Goal: Task Accomplishment & Management: Use online tool/utility

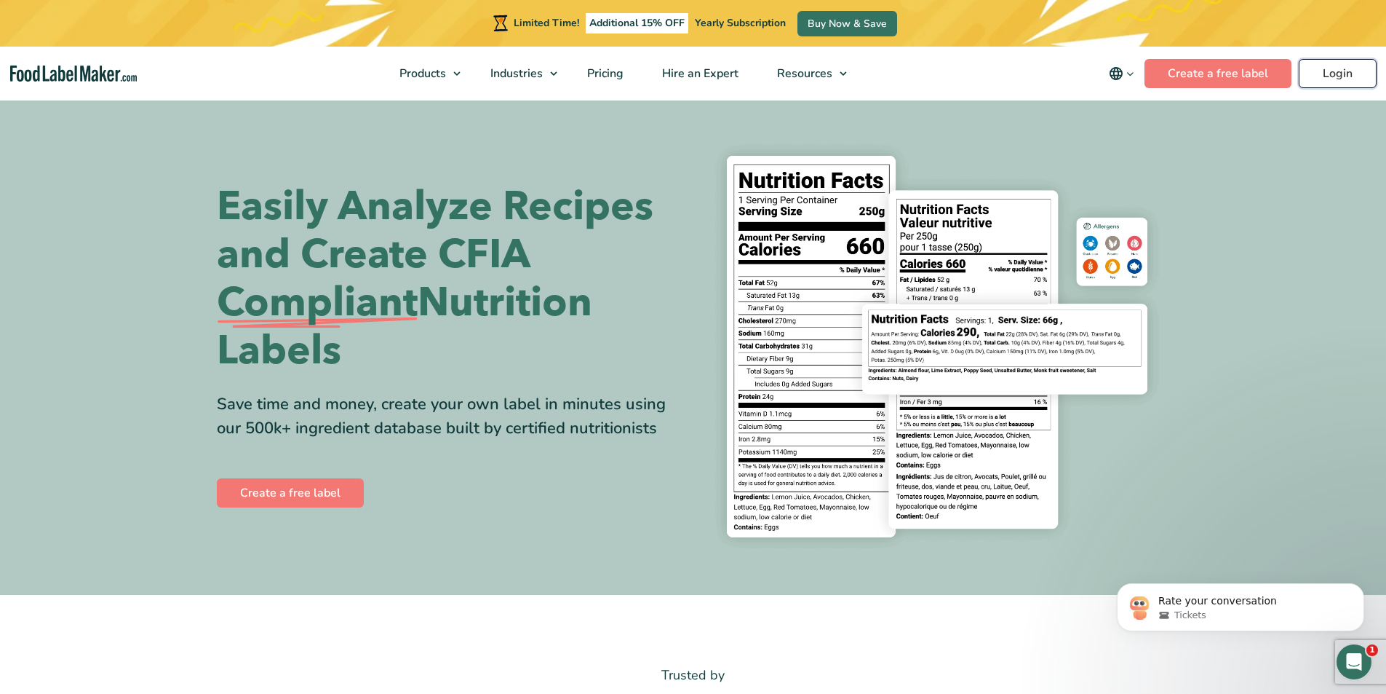
drag, startPoint x: 1346, startPoint y: 77, endPoint x: 1333, endPoint y: 78, distance: 13.8
click at [1346, 77] on link "Login" at bounding box center [1338, 73] width 78 height 29
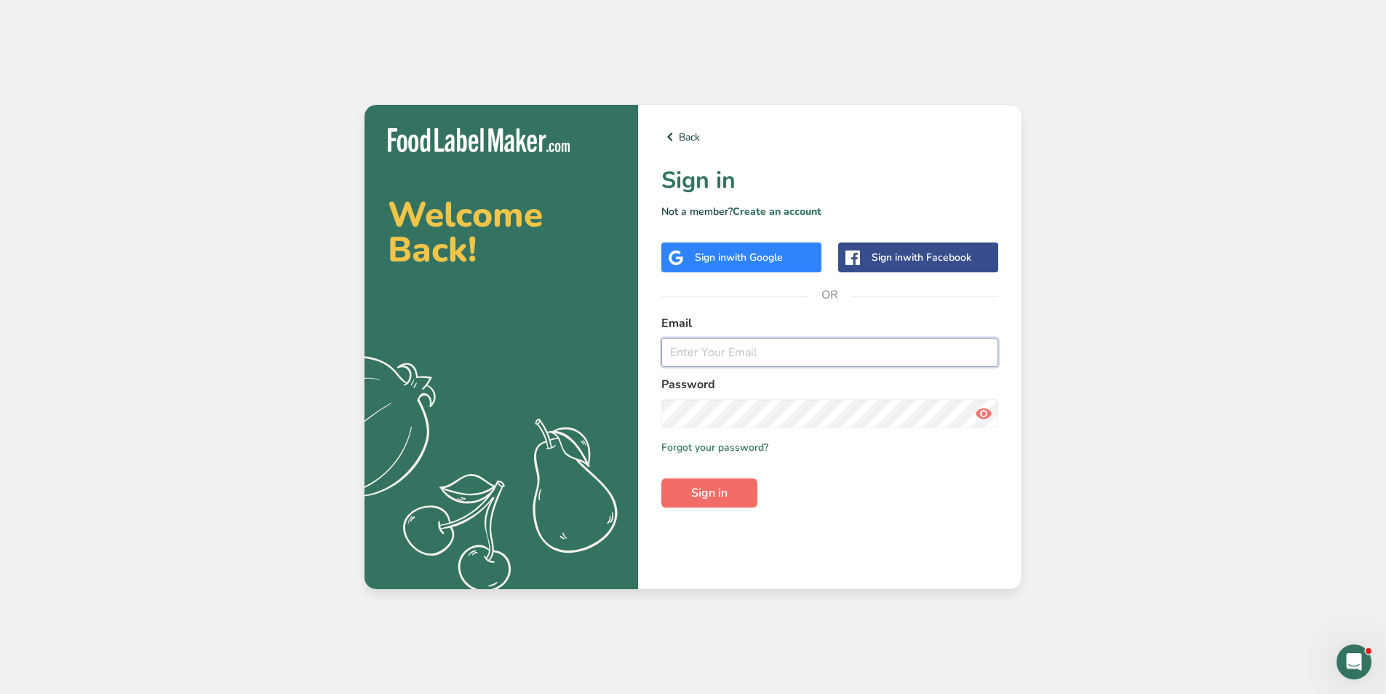
type input "[EMAIL_ADDRESS][DOMAIN_NAME]"
click at [734, 490] on button "Sign in" at bounding box center [710, 492] width 96 height 29
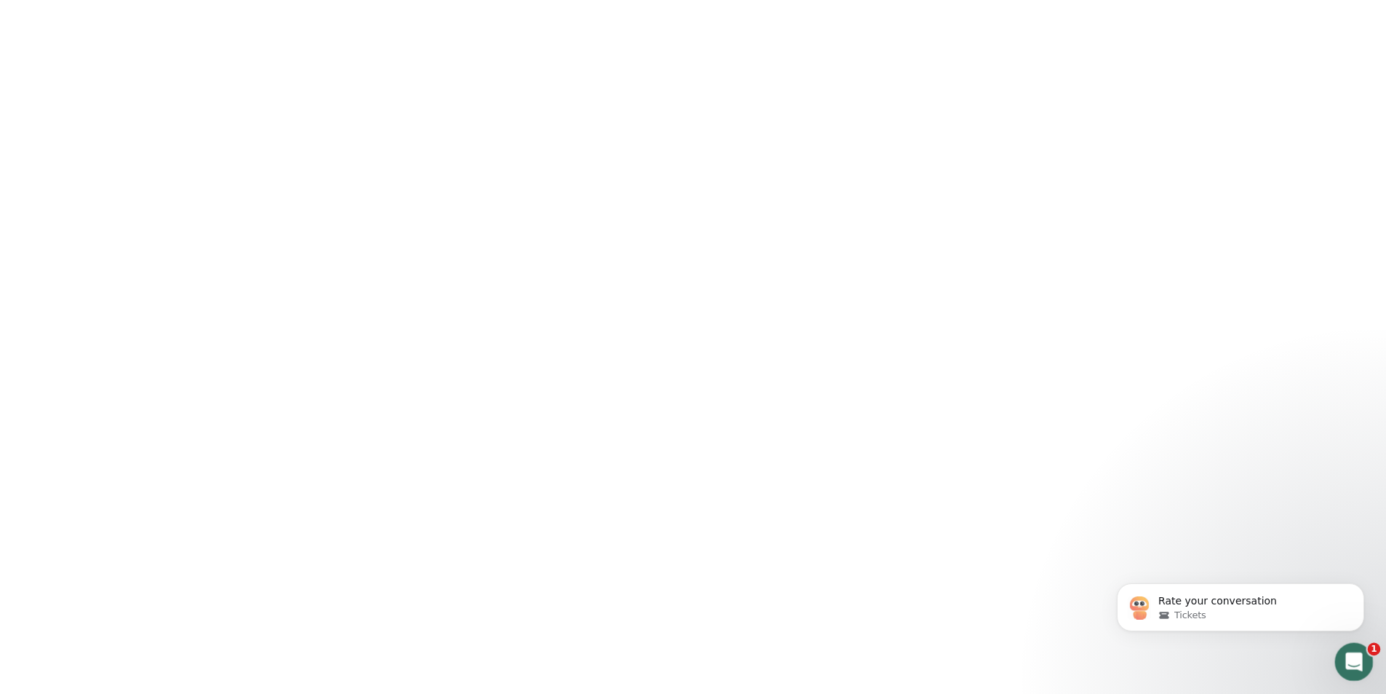
click at [1361, 657] on icon "Open Intercom Messenger" at bounding box center [1353, 660] width 24 height 24
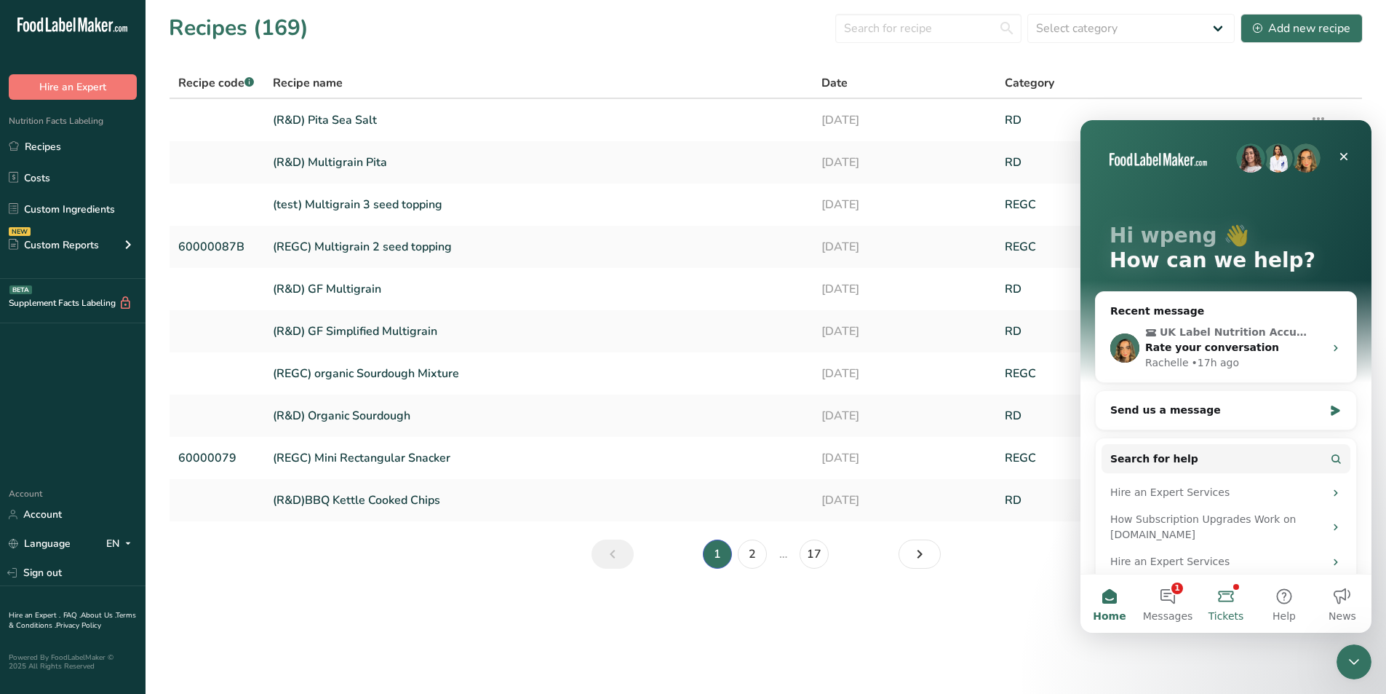
click at [1225, 592] on button "Tickets" at bounding box center [1226, 603] width 58 height 58
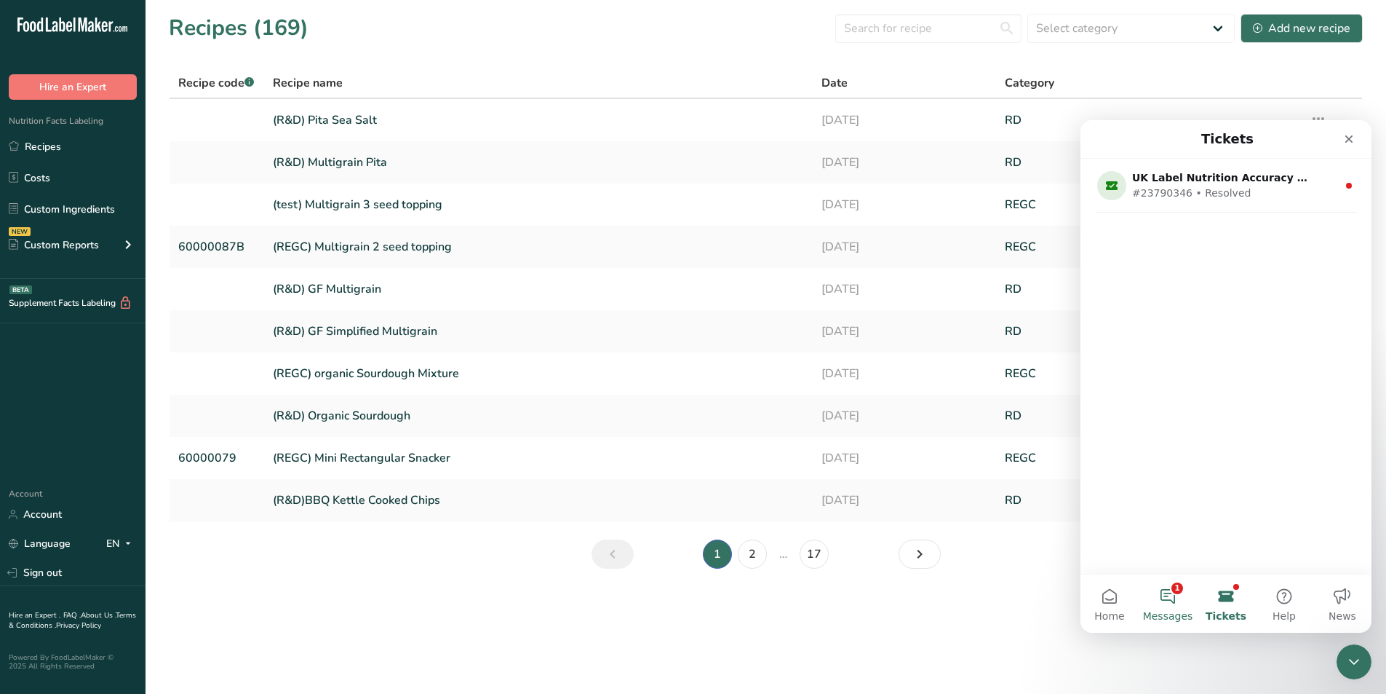
click at [1159, 594] on button "1 Messages" at bounding box center [1168, 603] width 58 height 58
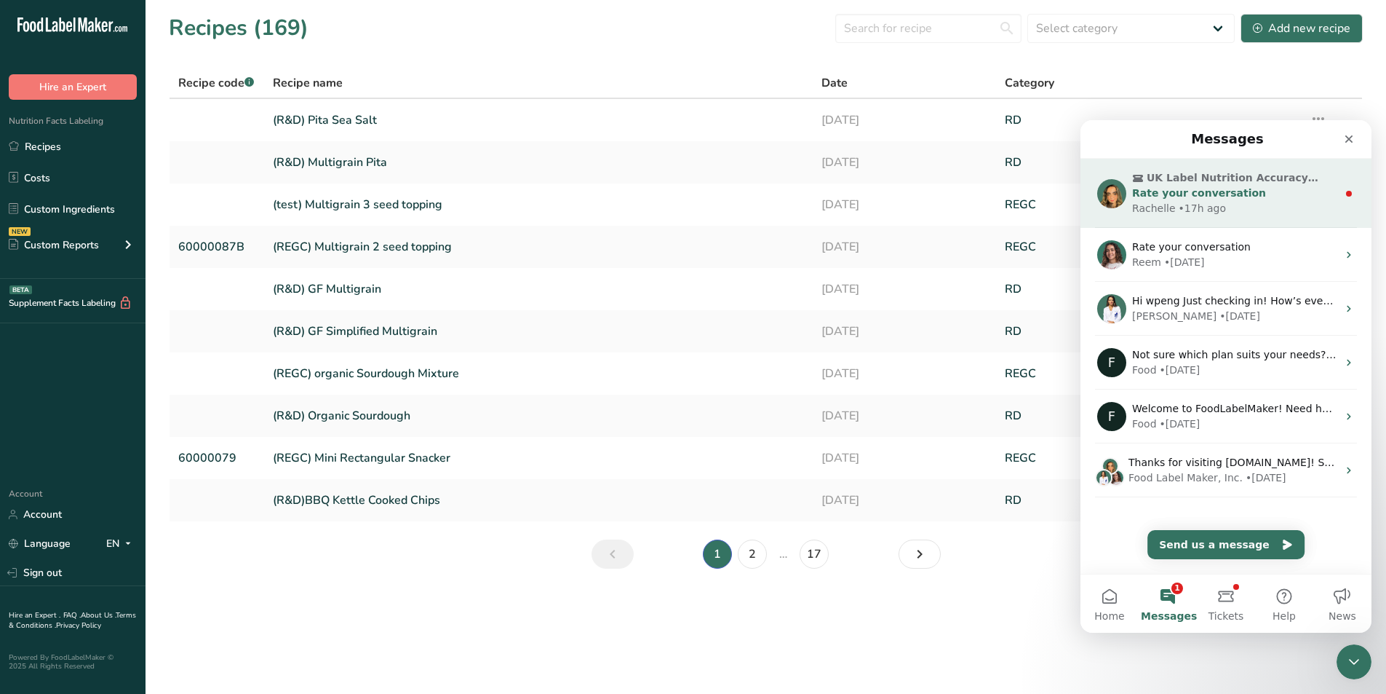
click at [1159, 185] on span "UK Label Nutrition Accuracy Review" at bounding box center [1234, 177] width 174 height 15
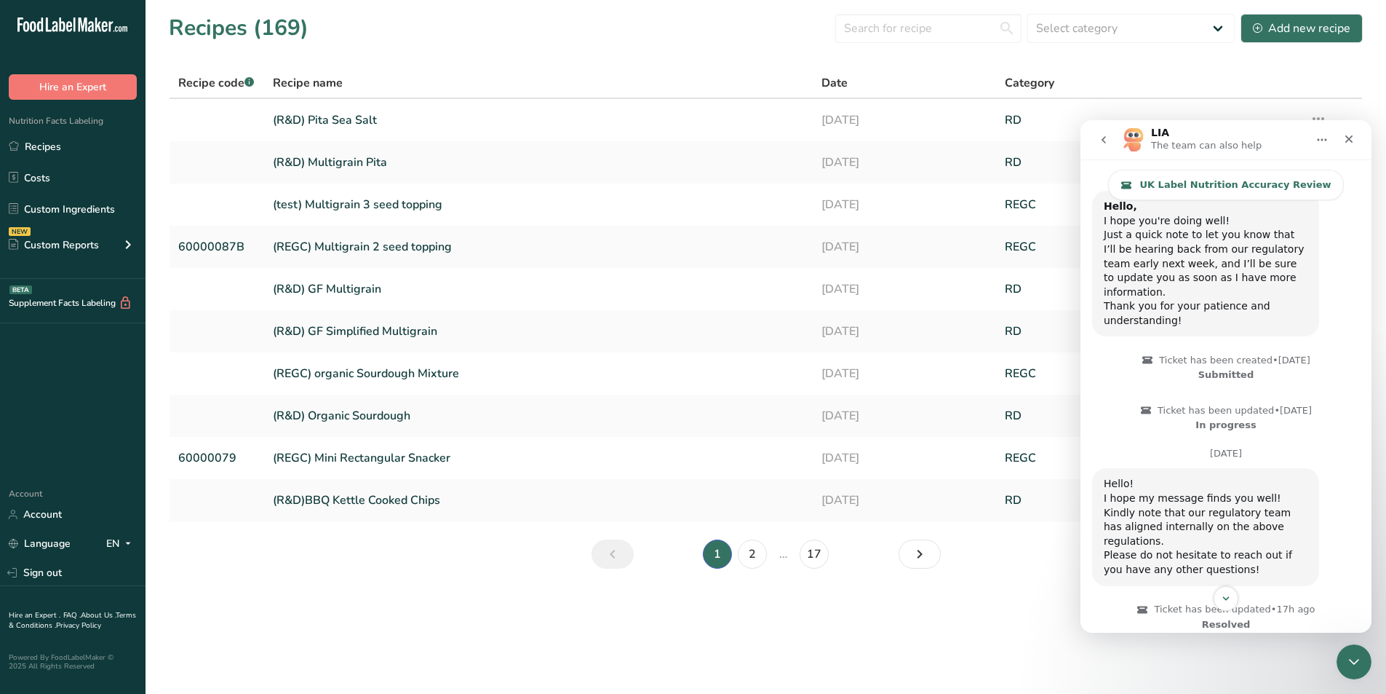
scroll to position [1519, 0]
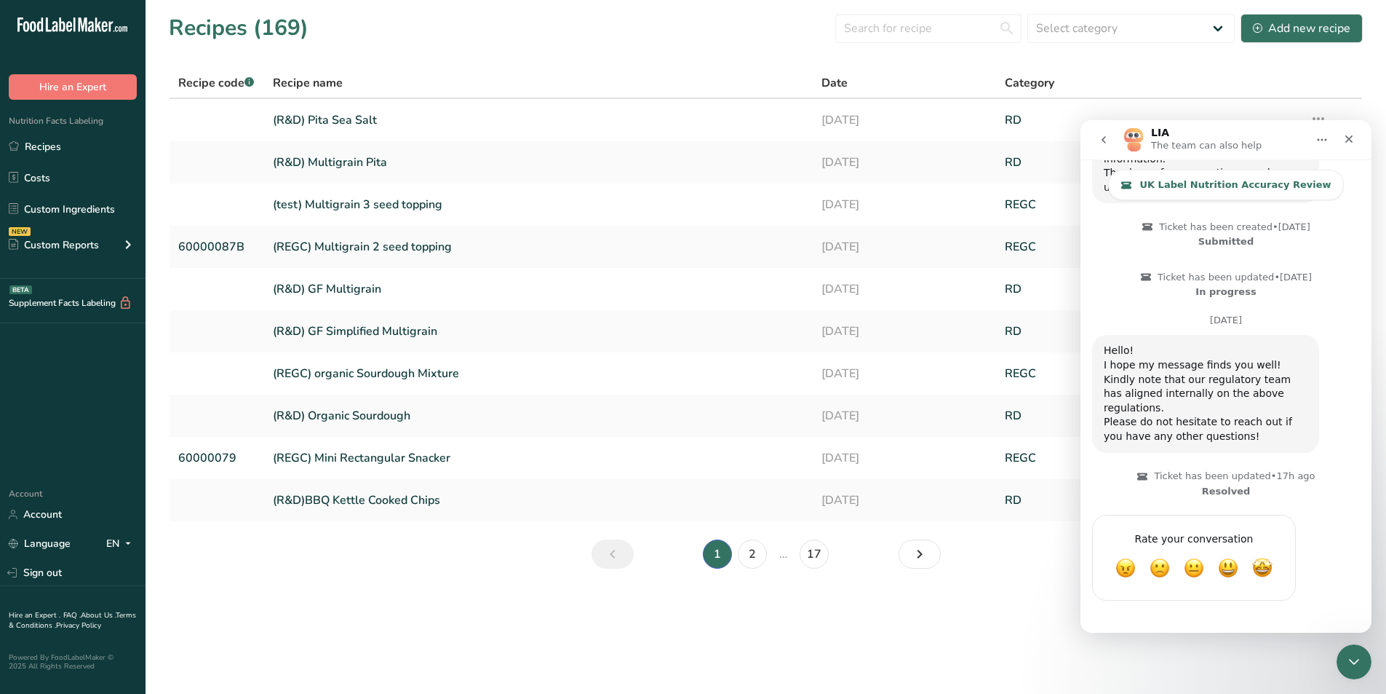
click at [1109, 140] on icon "go back" at bounding box center [1104, 140] width 12 height 12
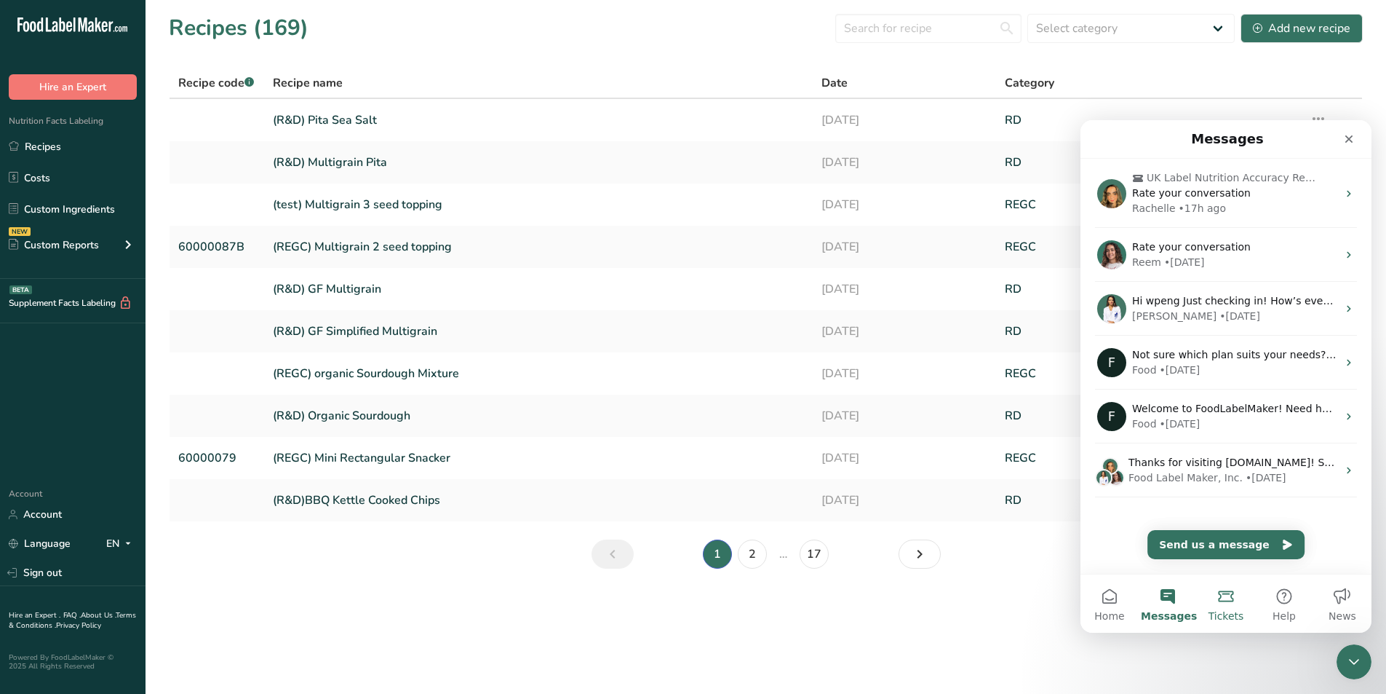
click at [1223, 600] on button "Tickets" at bounding box center [1226, 603] width 58 height 58
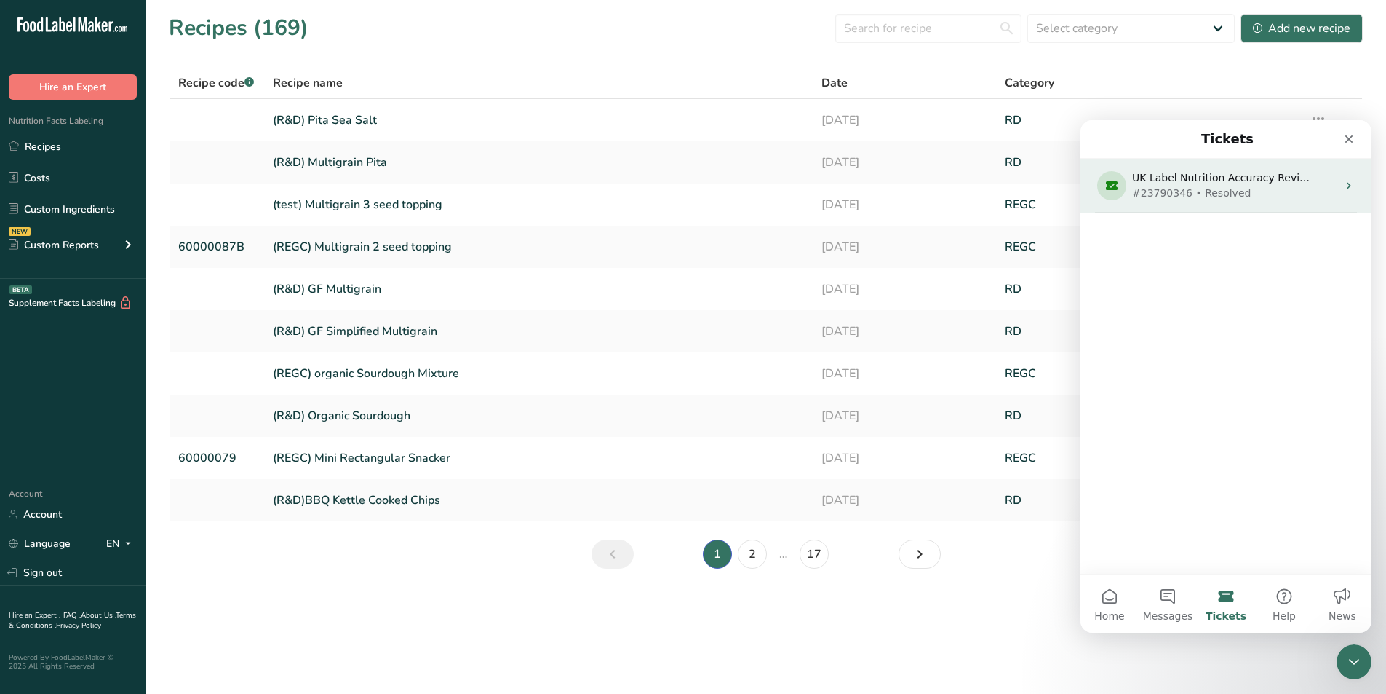
click at [1214, 184] on div "UK Label Nutrition Accuracy Review" at bounding box center [1223, 177] width 182 height 15
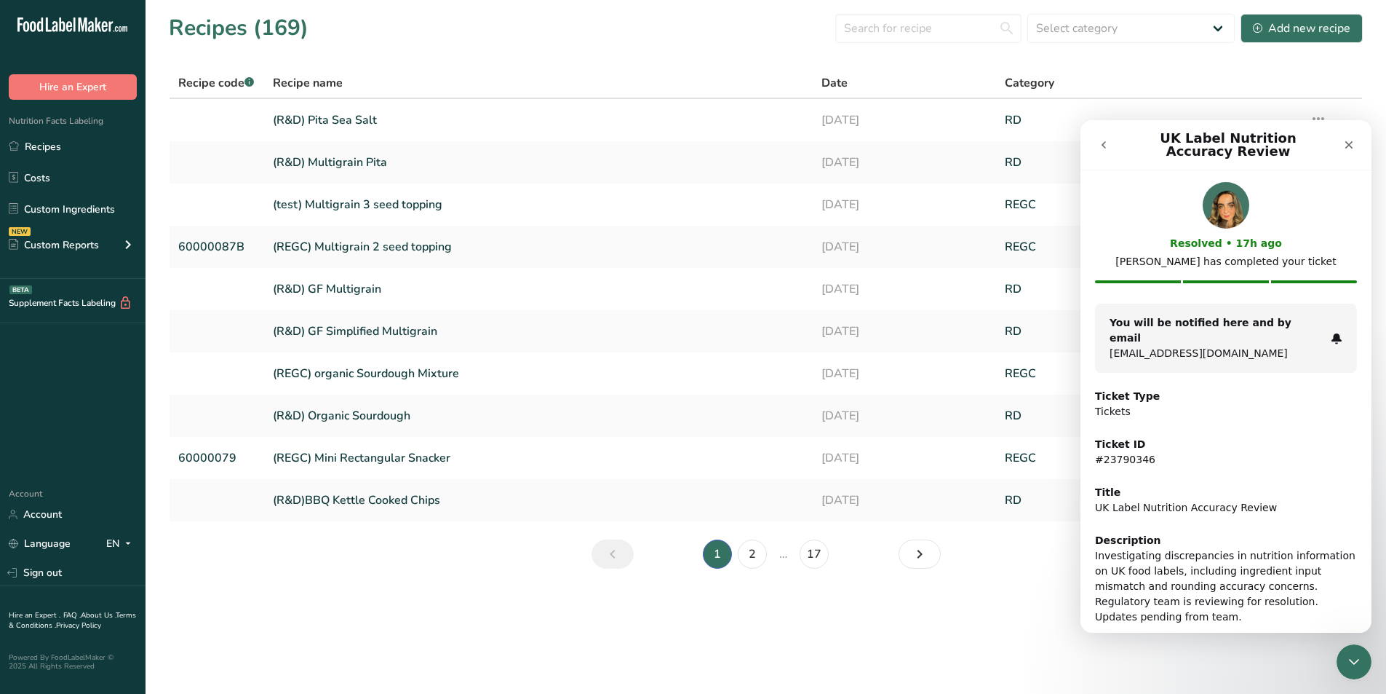
scroll to position [52, 0]
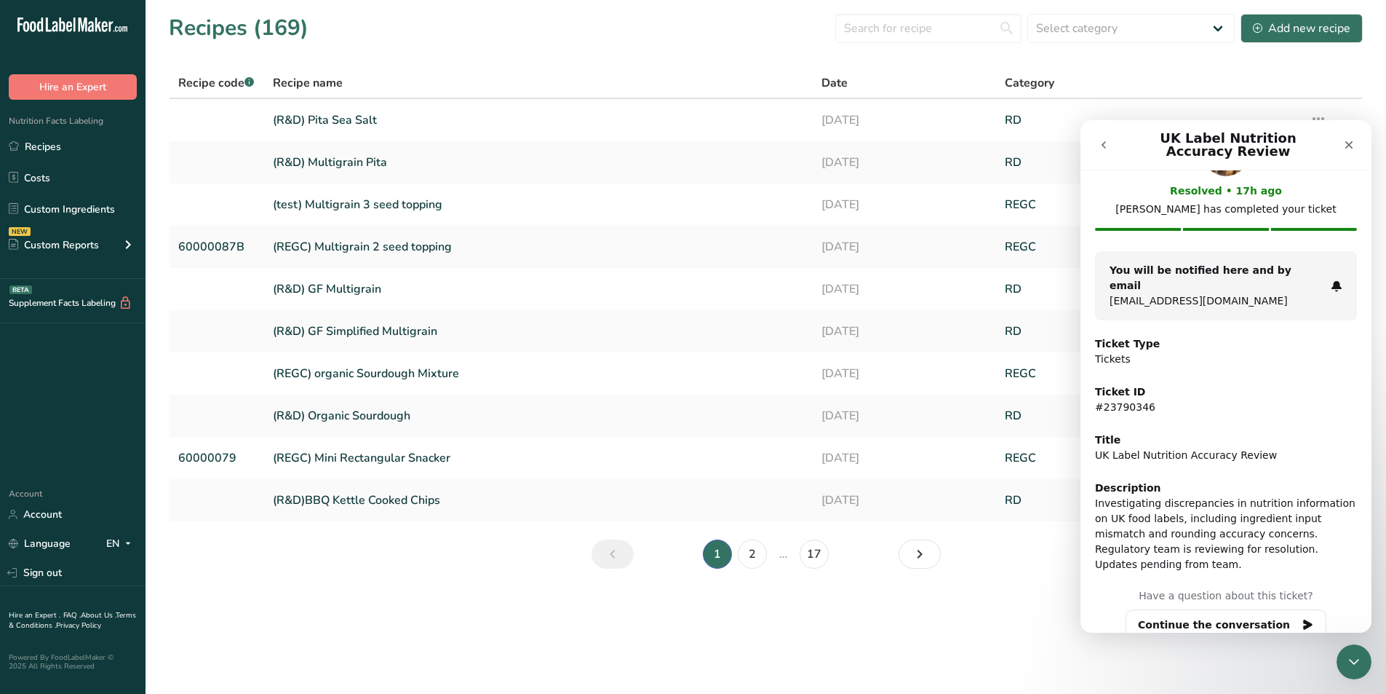
click at [342, 593] on main "Recipes (169) Select category All Baked Goods [GEOGRAPHIC_DATA] composite ingre…" at bounding box center [693, 347] width 1386 height 694
click at [956, 36] on input "text" at bounding box center [929, 28] width 186 height 29
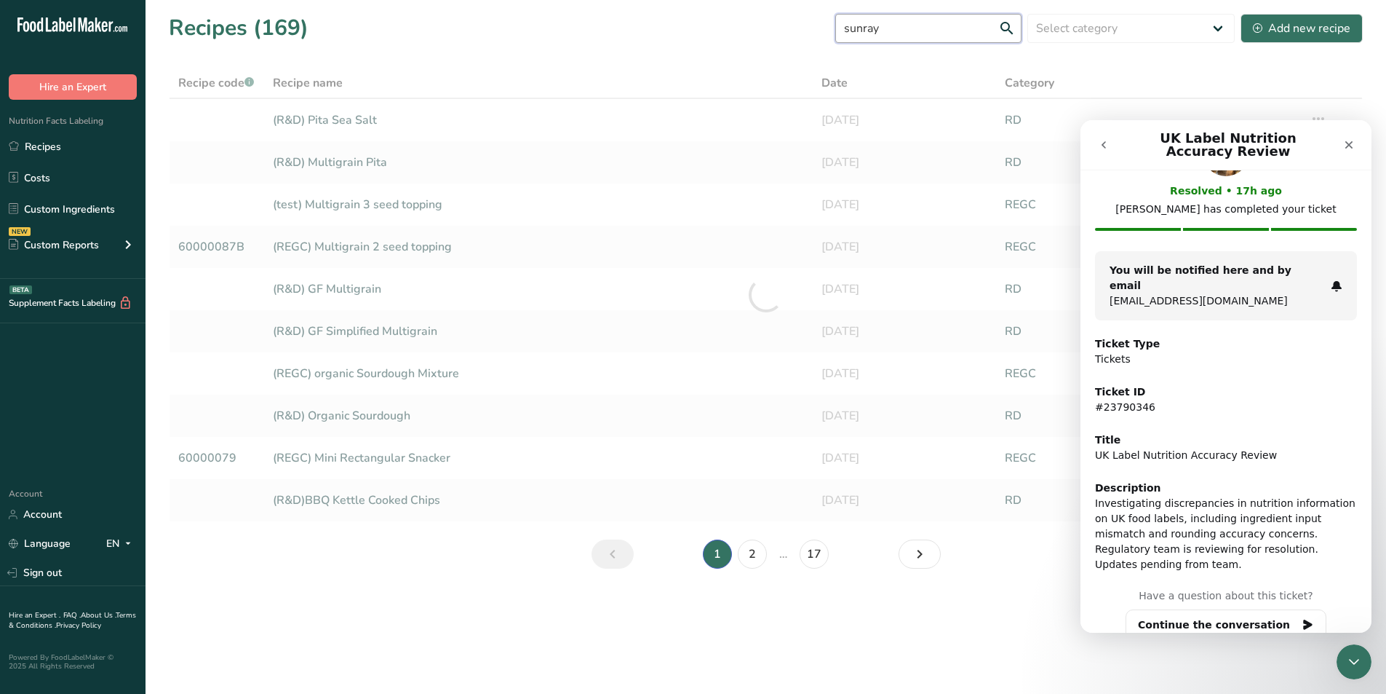
type input "sunray"
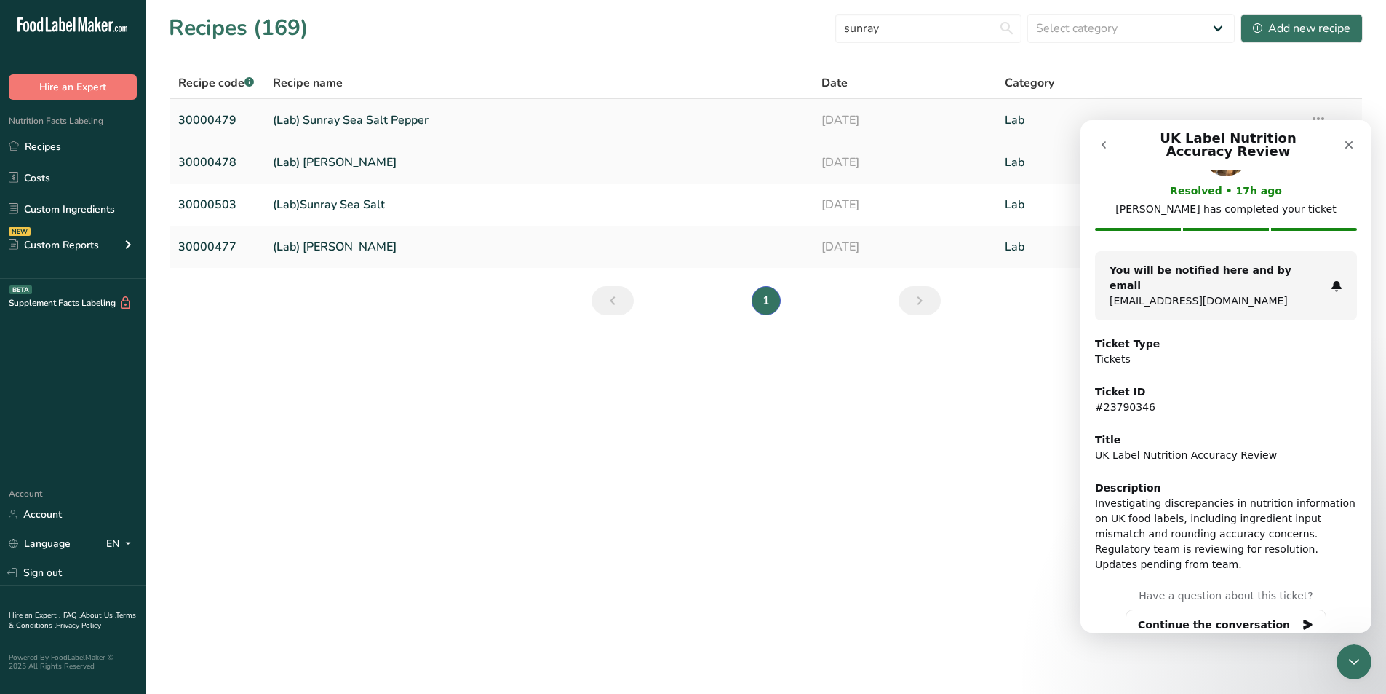
click at [366, 119] on link "(Lab) Sunray Sea Salt Pepper" at bounding box center [539, 120] width 532 height 31
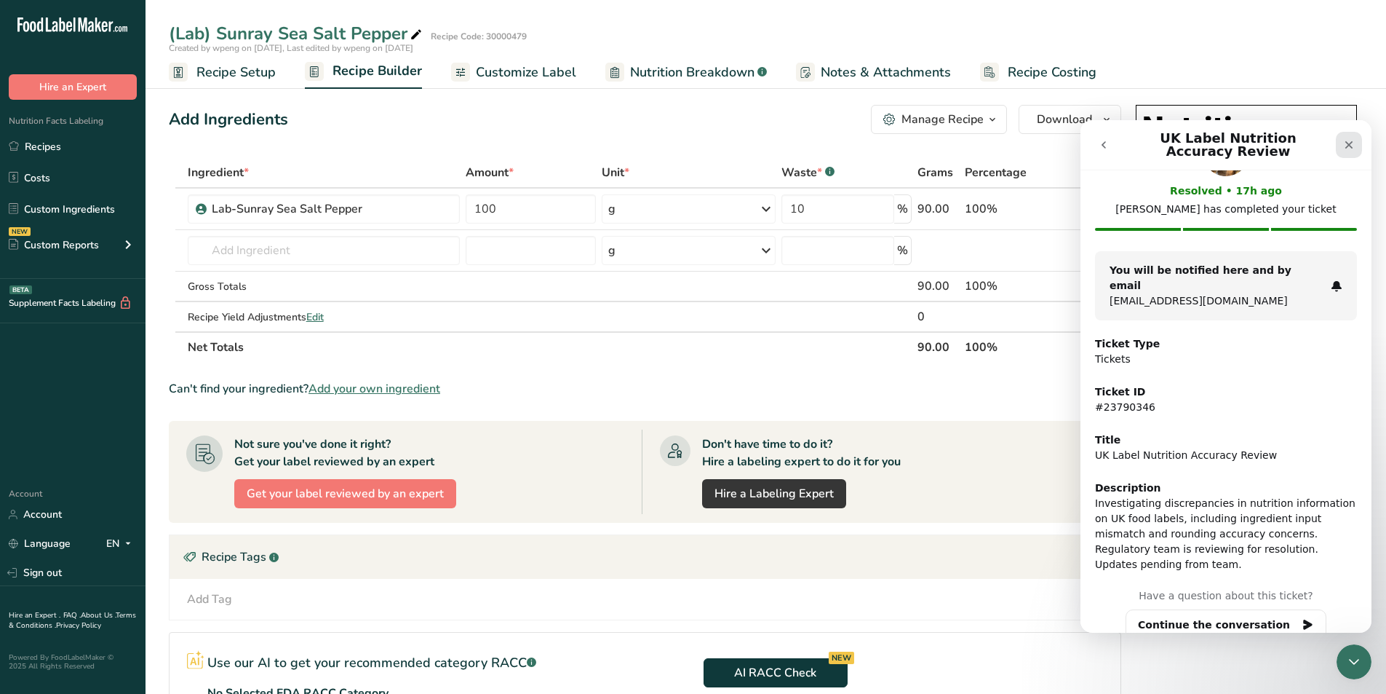
click at [1355, 138] on div "Close" at bounding box center [1349, 145] width 26 height 26
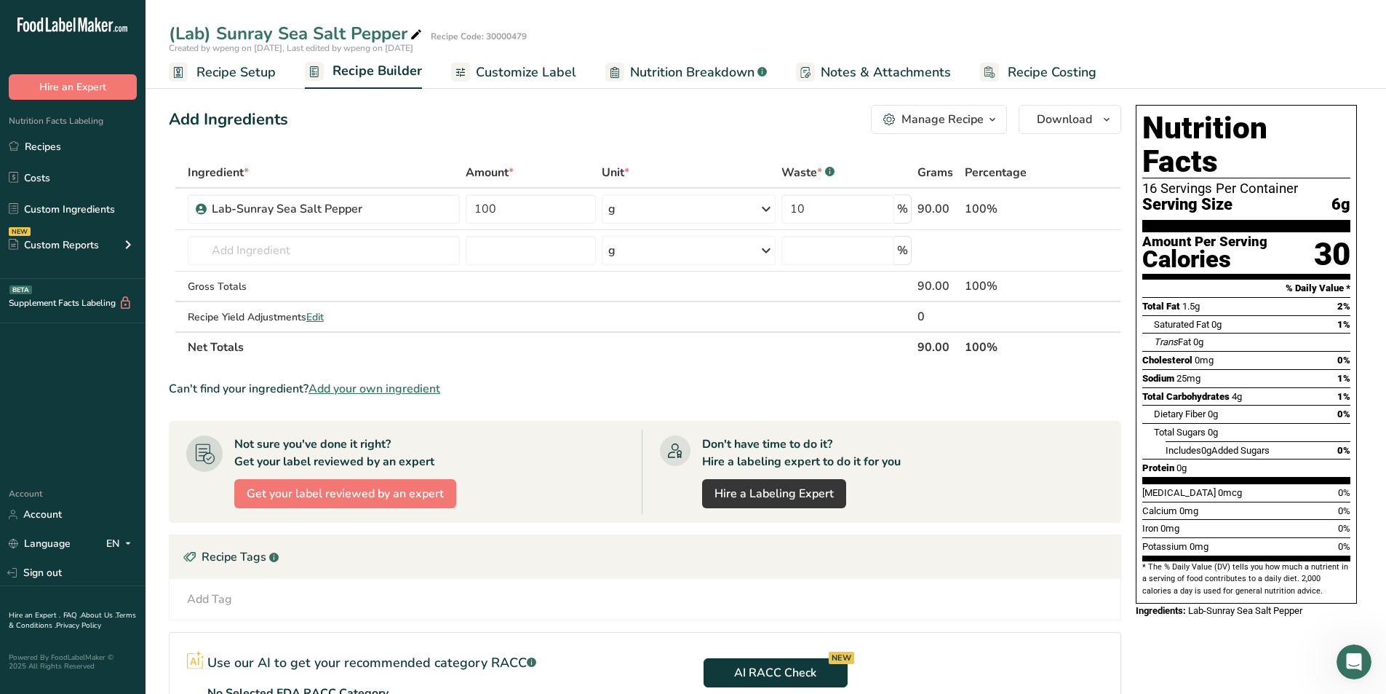
click at [499, 63] on span "Customize Label" at bounding box center [526, 73] width 100 height 20
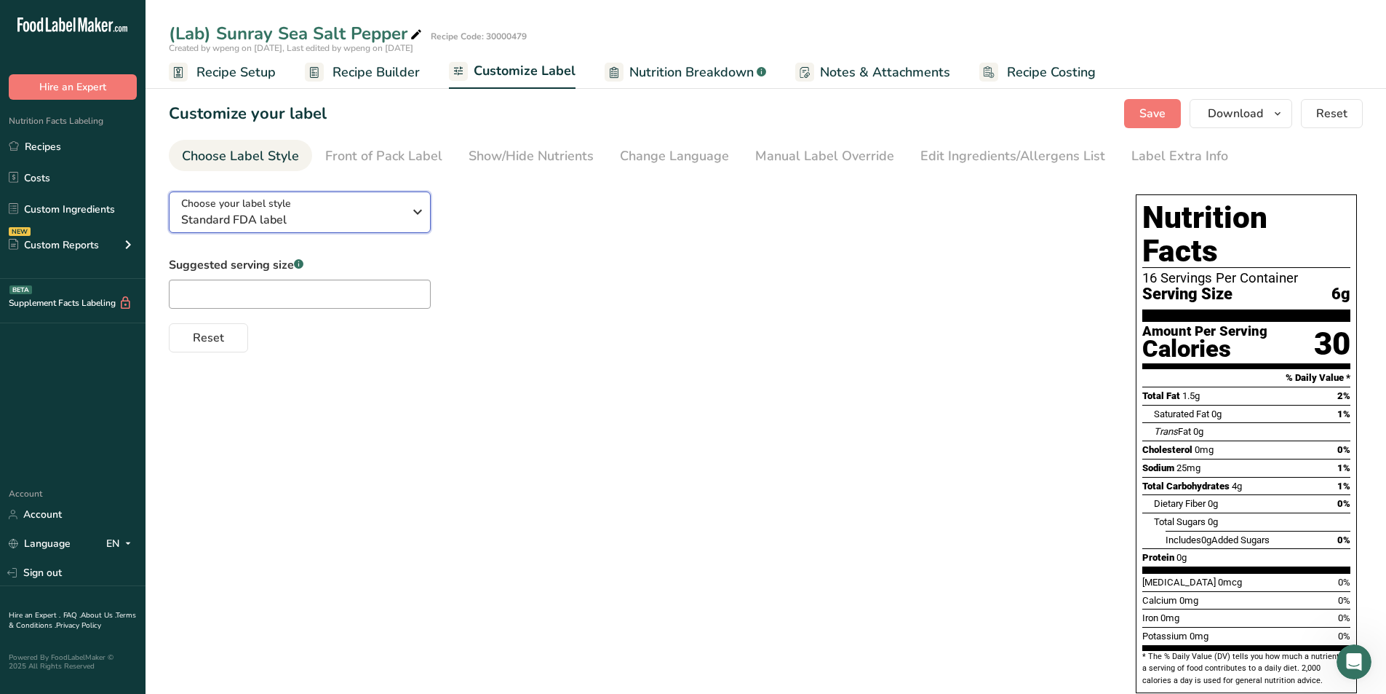
click at [323, 196] on div "Choose your label style Standard FDA label" at bounding box center [292, 212] width 222 height 33
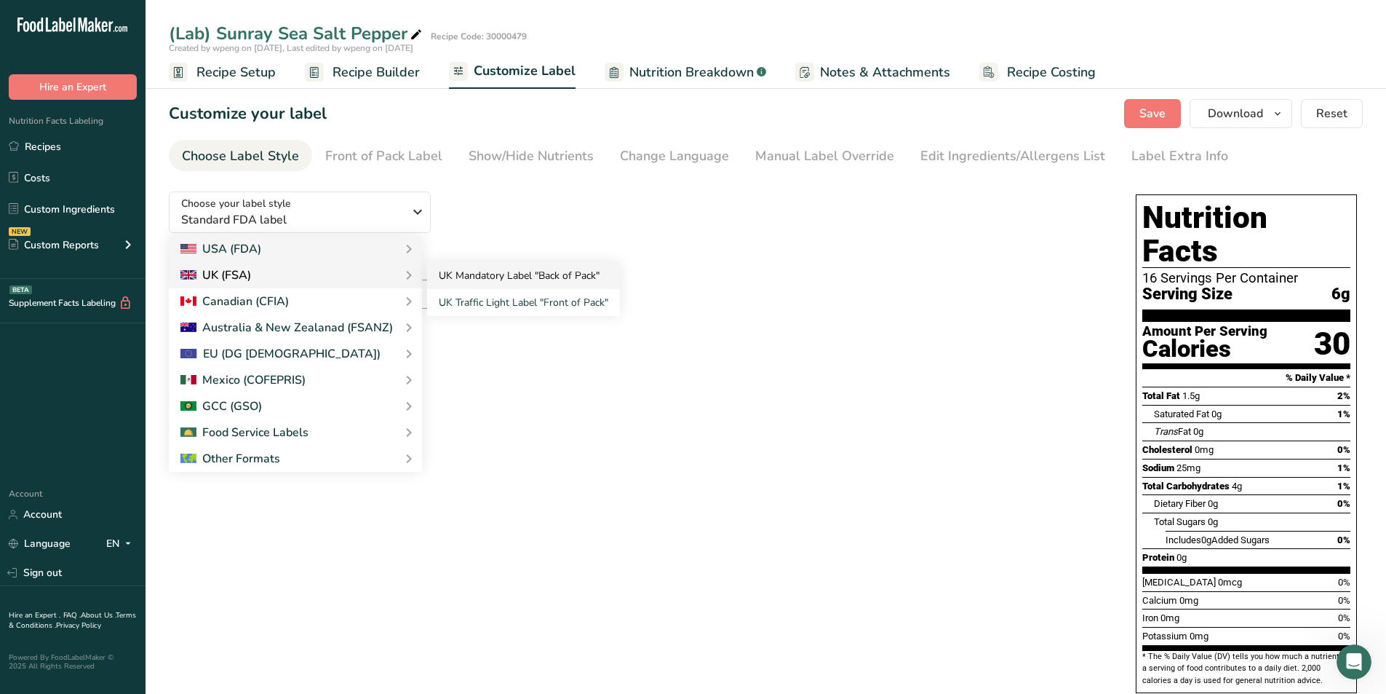
click at [509, 278] on link "UK Mandatory Label "Back of Pack"" at bounding box center [523, 275] width 193 height 27
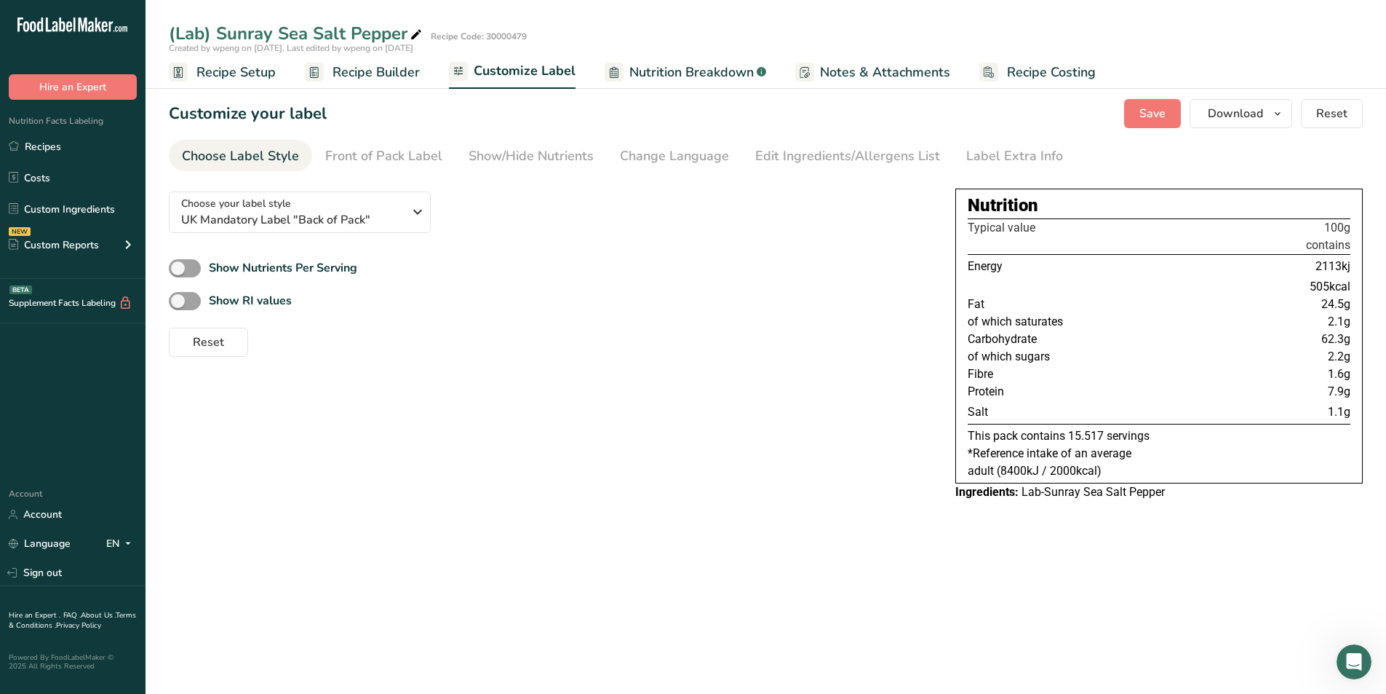
click at [225, 83] on link "Recipe Setup" at bounding box center [222, 72] width 107 height 33
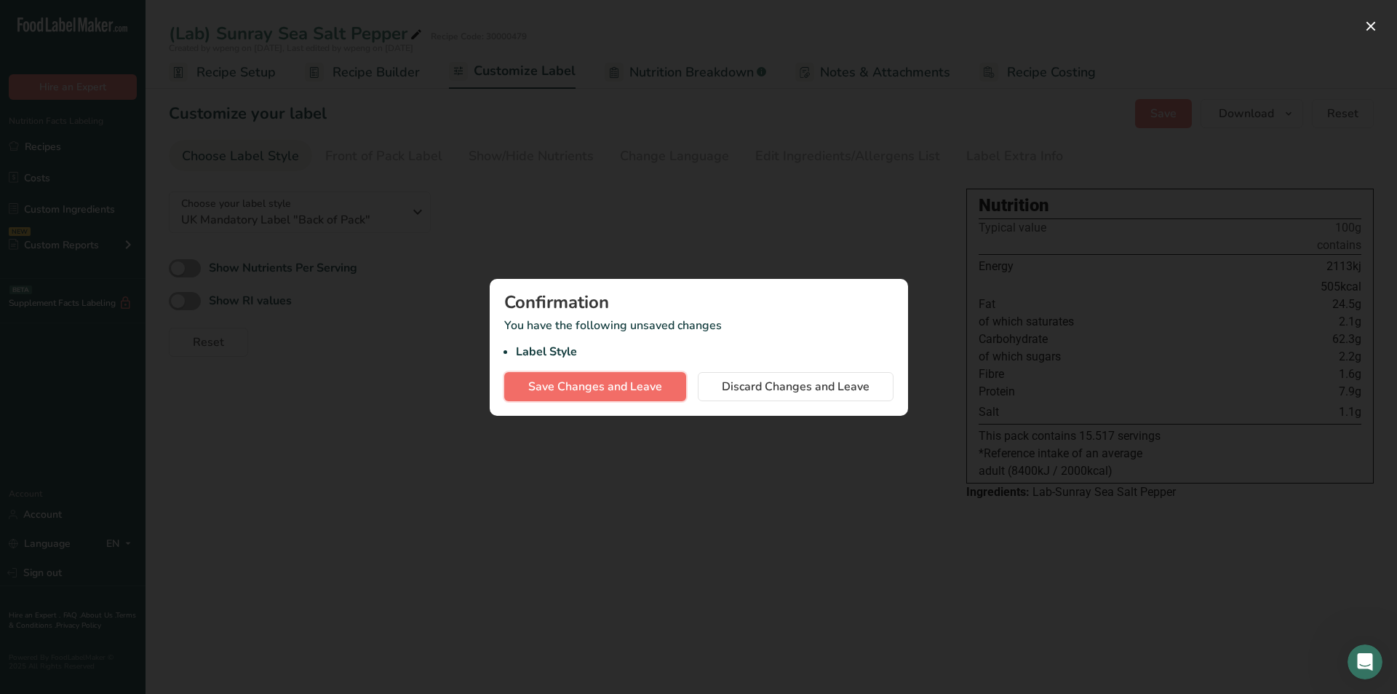
click at [574, 384] on span "Save Changes and Leave" at bounding box center [595, 386] width 134 height 17
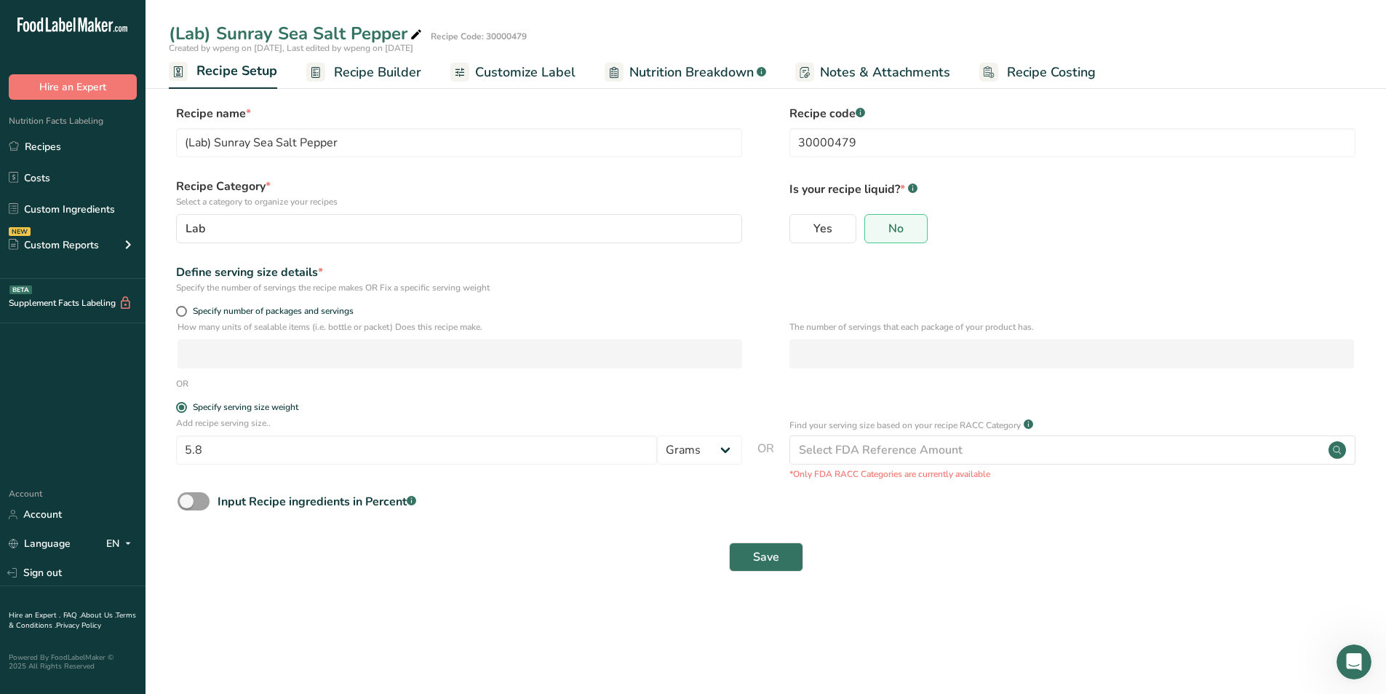
click at [525, 72] on span "Customize Label" at bounding box center [525, 73] width 100 height 20
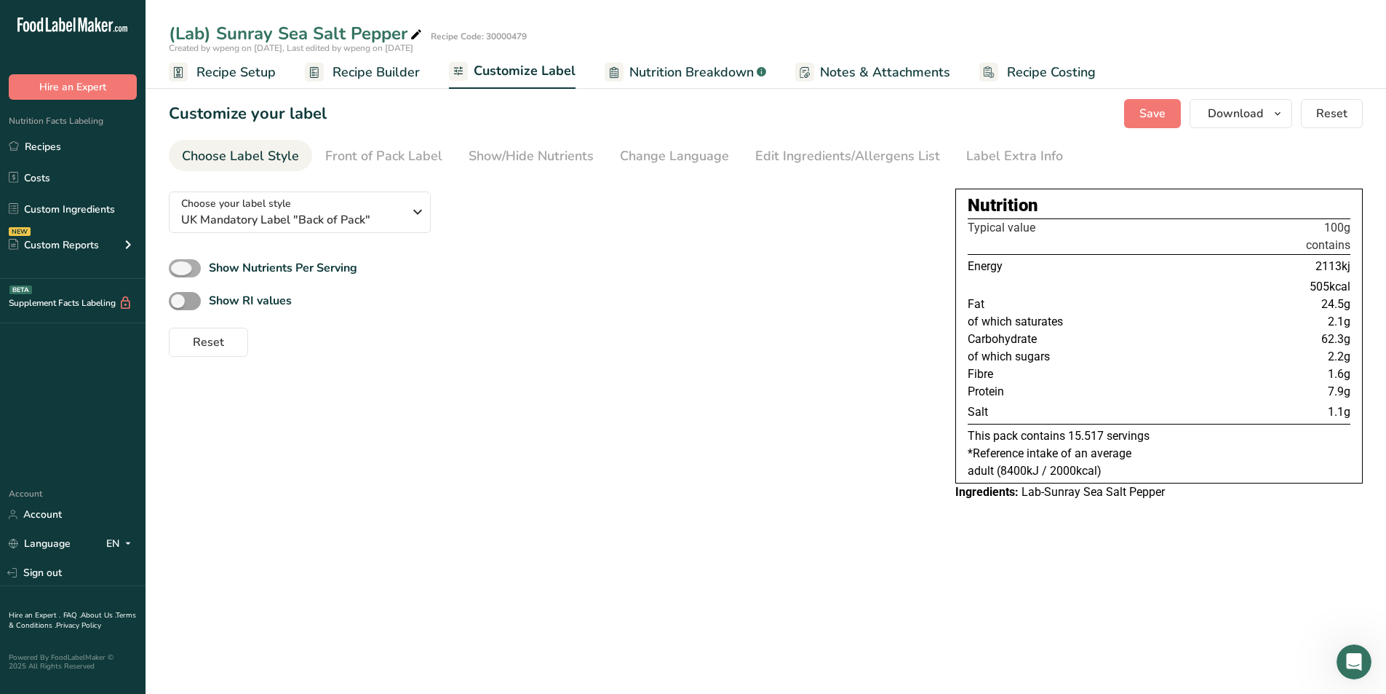
click at [201, 266] on span "Show Nutrients Per Serving" at bounding box center [279, 267] width 156 height 17
click at [178, 266] on input "Show Nutrients Per Serving" at bounding box center [173, 267] width 9 height 9
checkbox input "true"
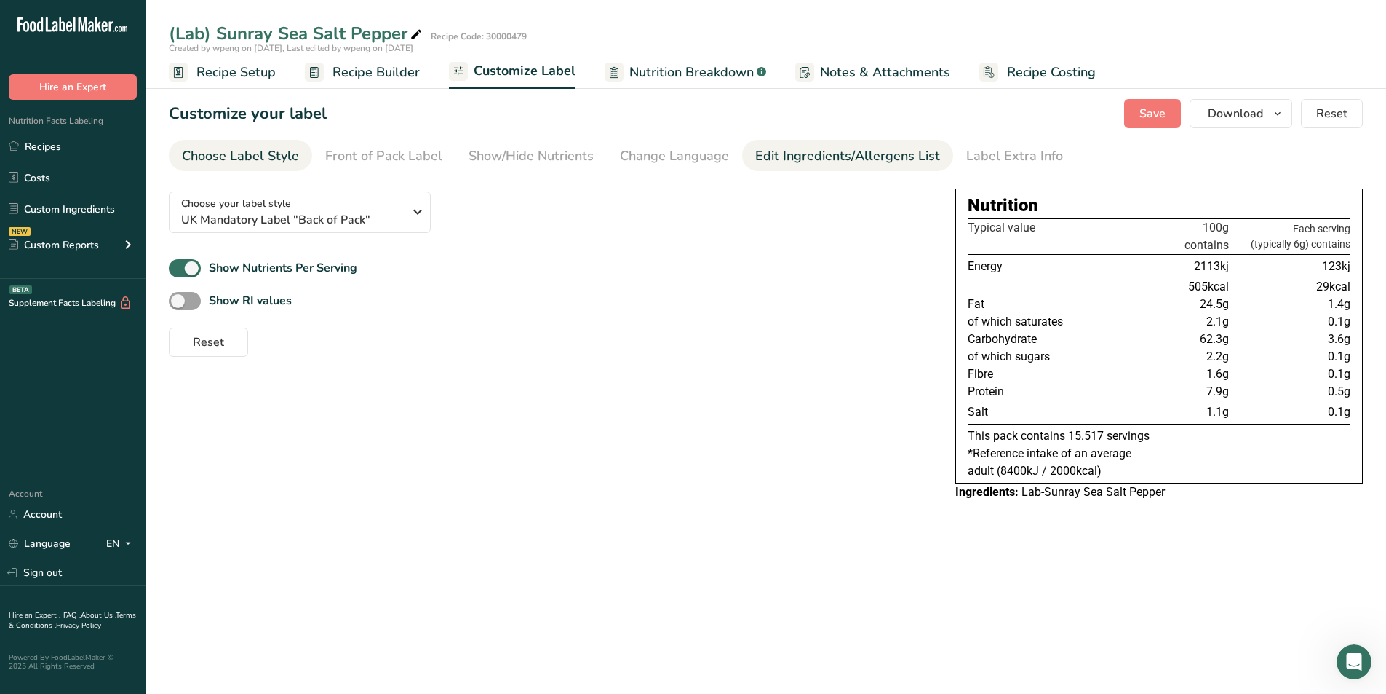
click at [862, 163] on div "Edit Ingredients/Allergens List" at bounding box center [847, 156] width 185 height 20
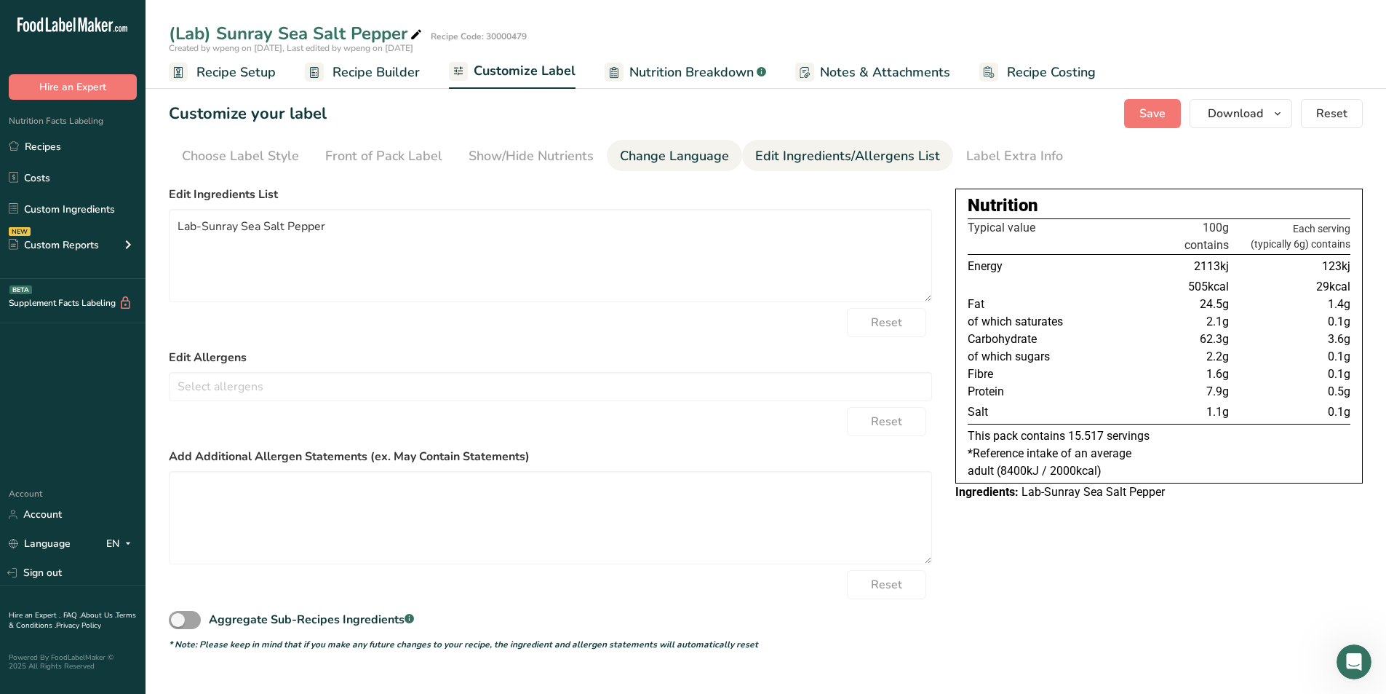
click at [678, 151] on div "Change Language" at bounding box center [674, 156] width 109 height 20
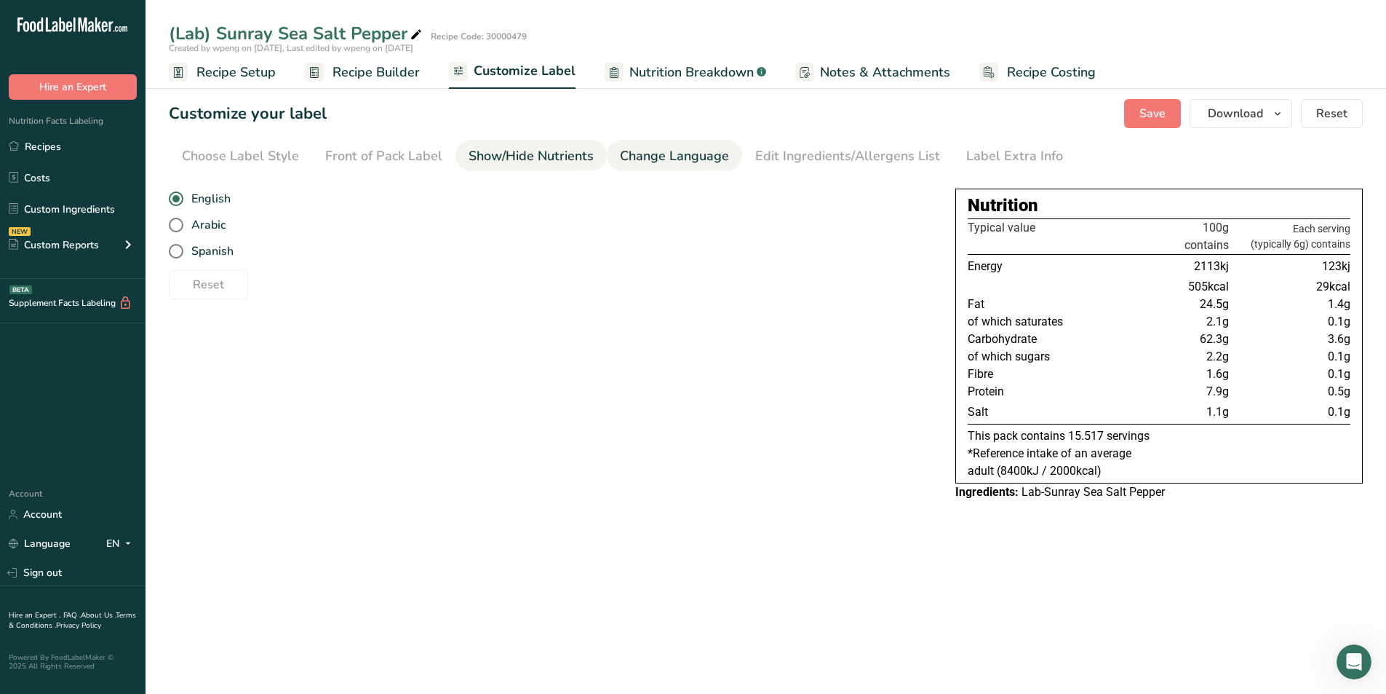
click at [541, 141] on link "Show/Hide Nutrients" at bounding box center [531, 156] width 125 height 33
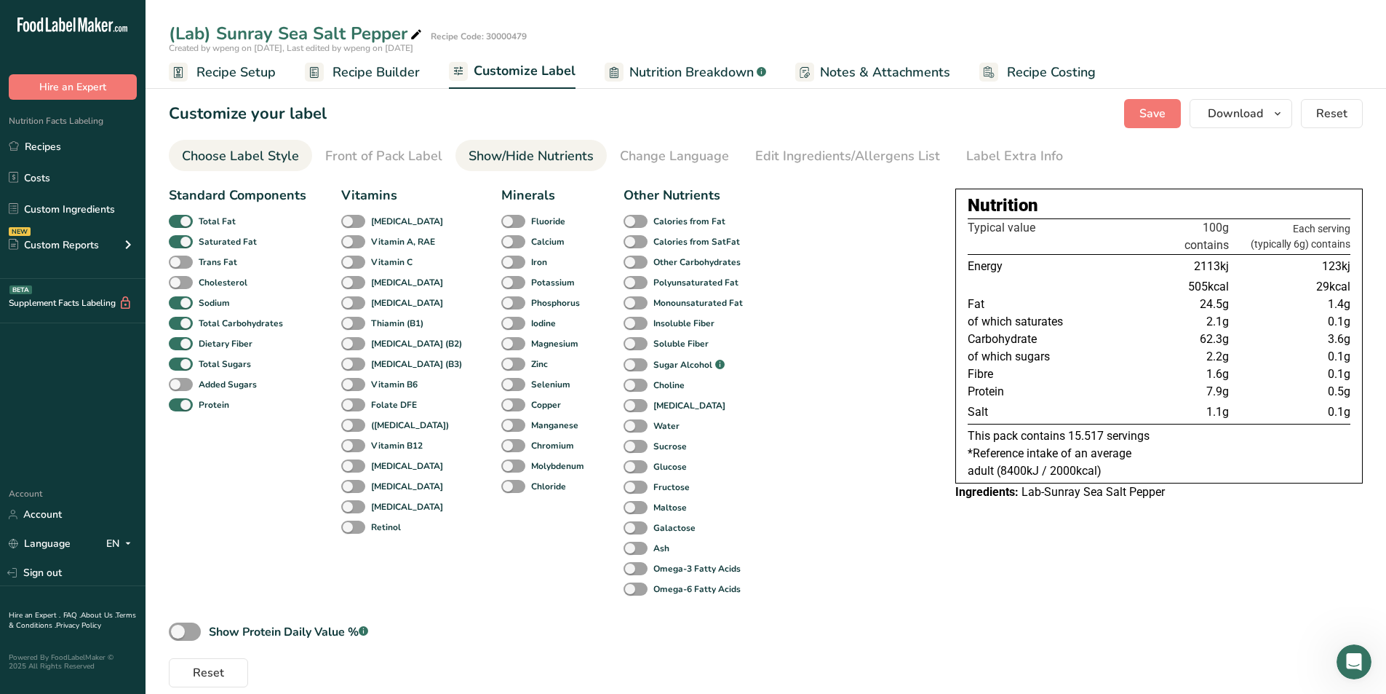
click at [247, 161] on div "Choose Label Style" at bounding box center [240, 156] width 117 height 20
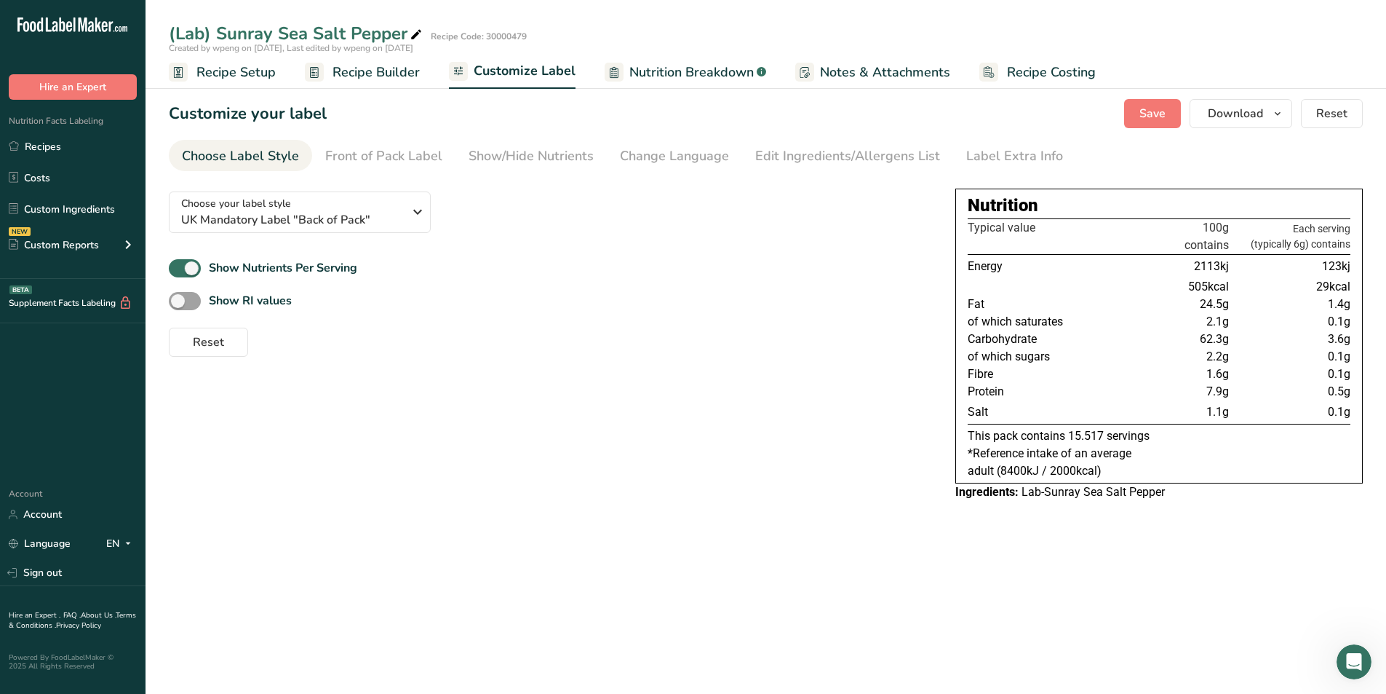
click at [673, 70] on span "Nutrition Breakdown" at bounding box center [692, 73] width 124 height 20
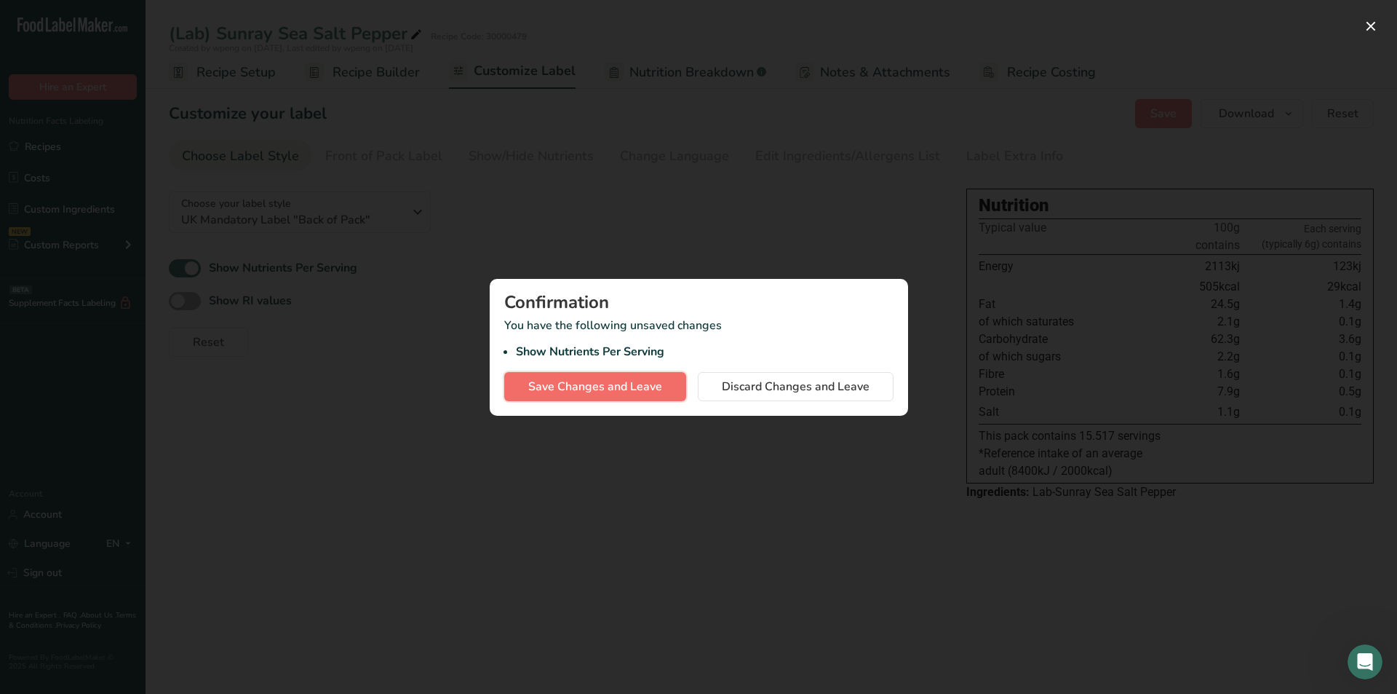
click at [592, 384] on span "Save Changes and Leave" at bounding box center [595, 386] width 134 height 17
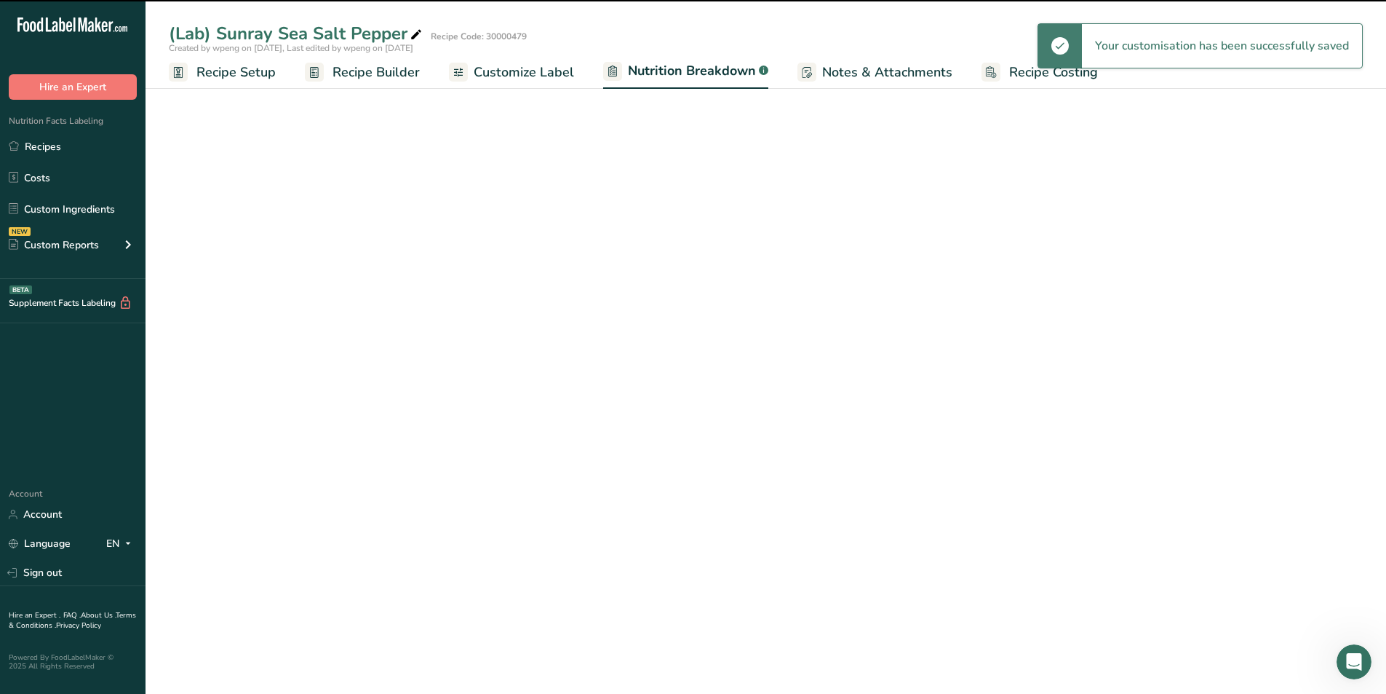
select select "Calories"
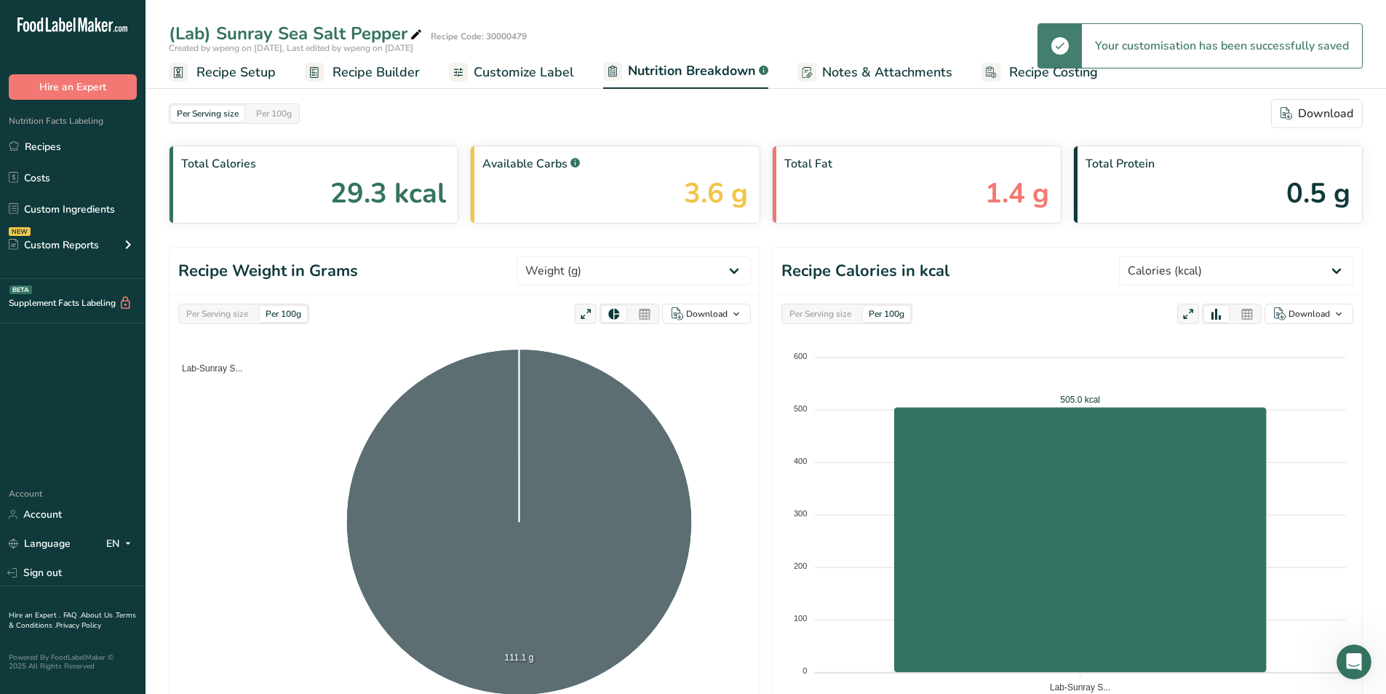
scroll to position [368, 0]
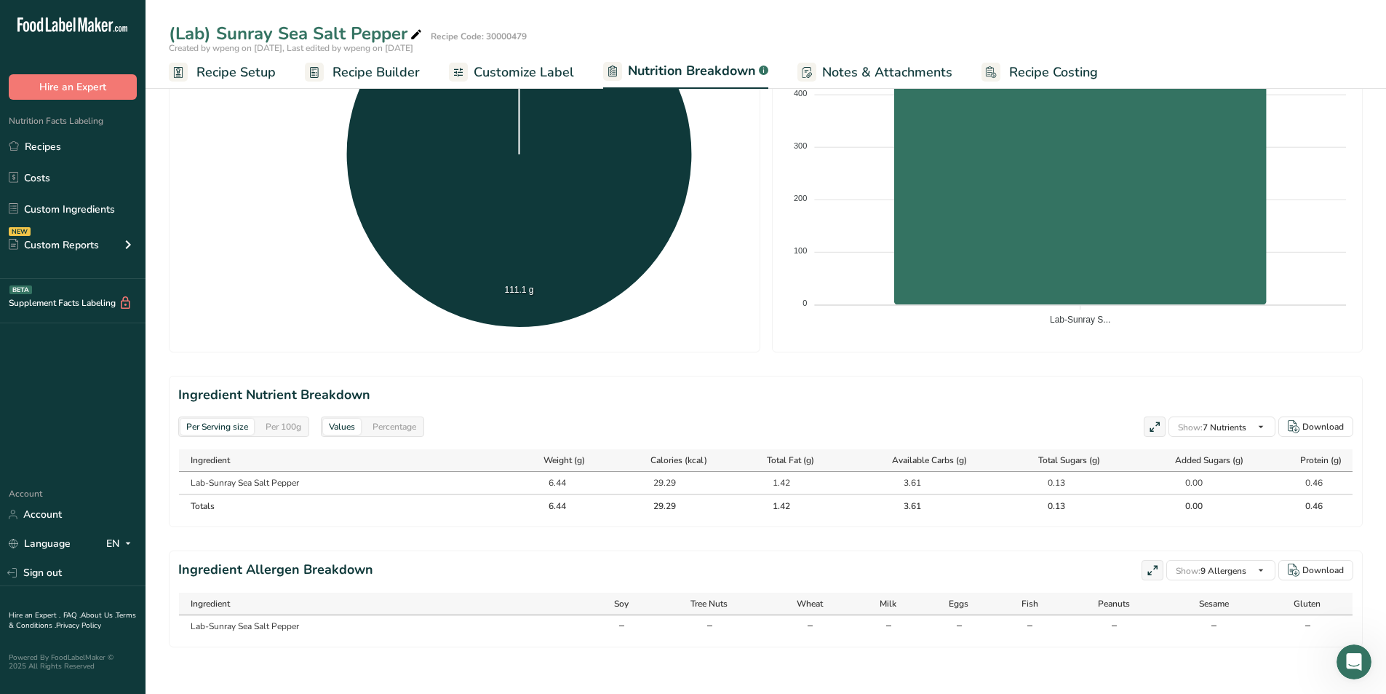
click at [1224, 413] on section "Ingredient Nutrient Breakdown Per Serving size Per 100g Values Percentage Show:…" at bounding box center [766, 451] width 1194 height 151
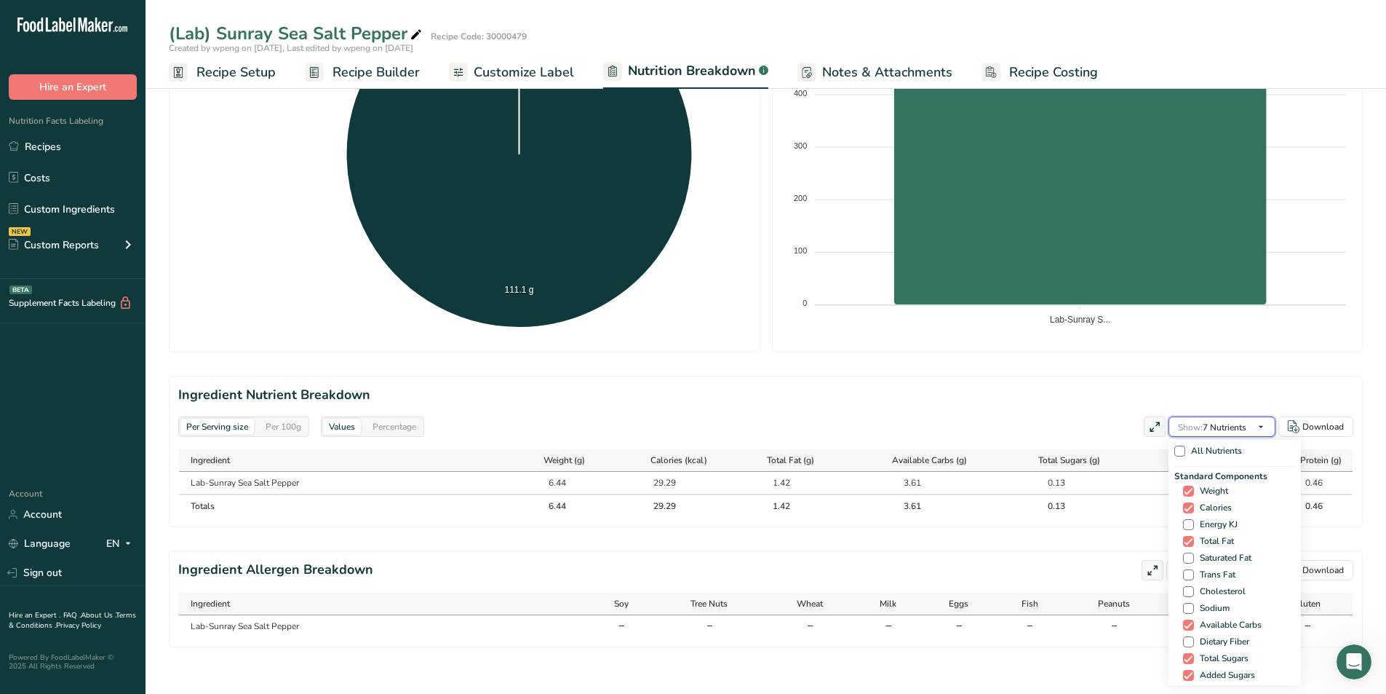
click at [1250, 433] on button "Show: 7 Nutrients" at bounding box center [1222, 426] width 107 height 20
click at [1218, 609] on span "Sodium" at bounding box center [1212, 608] width 36 height 11
click at [1193, 609] on input "Sodium" at bounding box center [1187, 607] width 9 height 9
checkbox input "true"
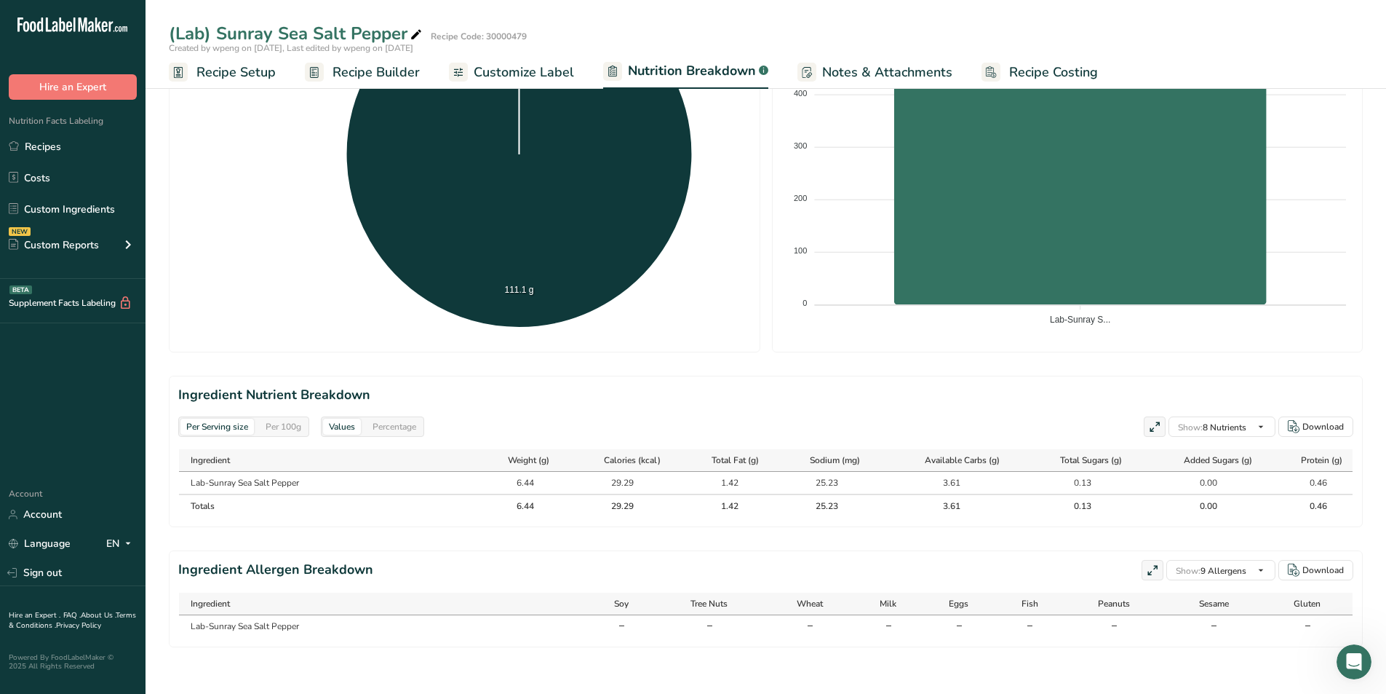
click at [873, 444] on section "Ingredient Nutrient Breakdown Per Serving size Per 100g Values Percentage Show:…" at bounding box center [766, 451] width 1194 height 151
click at [204, 426] on div "Per Serving size" at bounding box center [217, 426] width 74 height 16
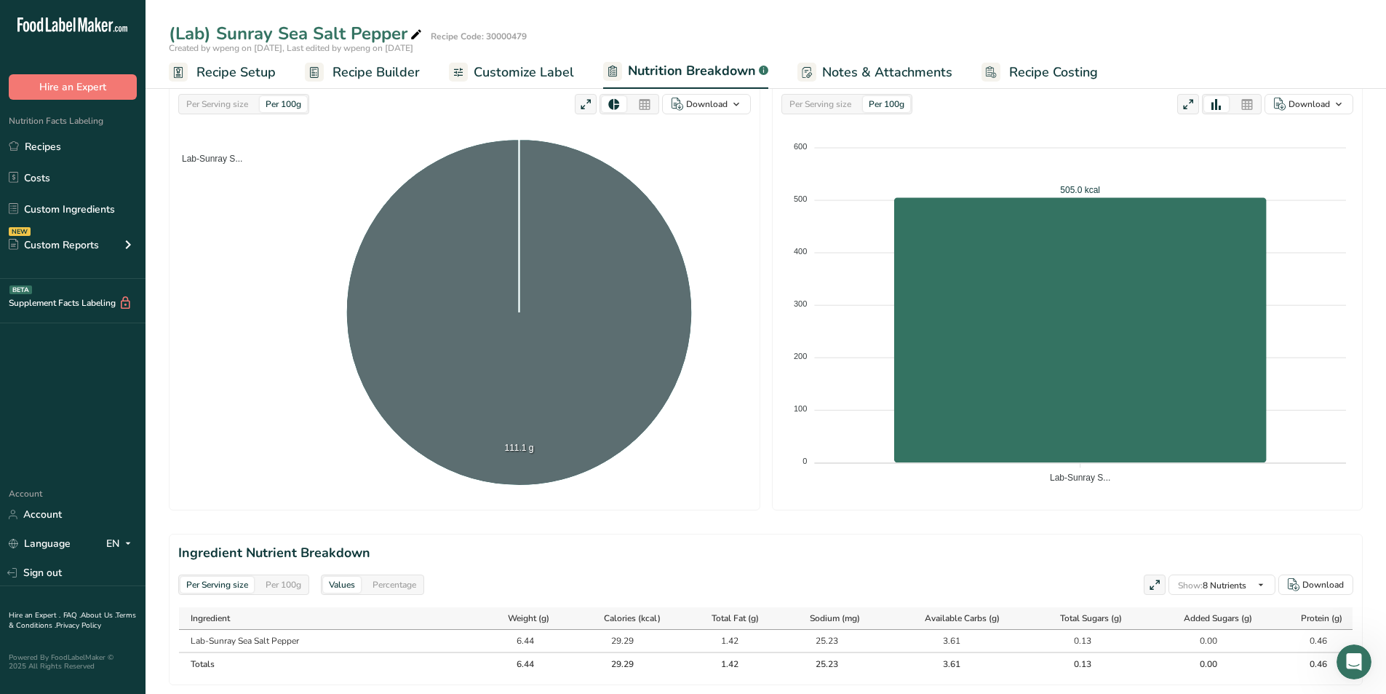
scroll to position [76, 0]
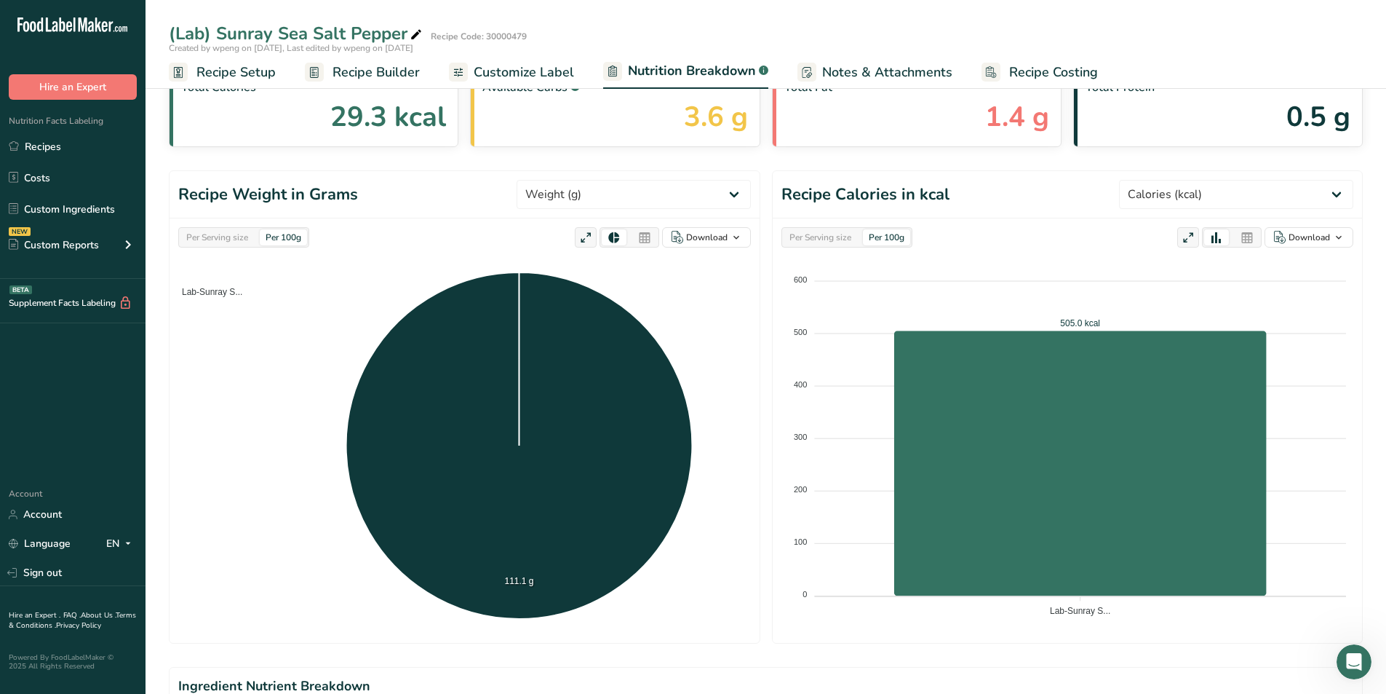
click at [529, 68] on span "Customize Label" at bounding box center [524, 73] width 100 height 20
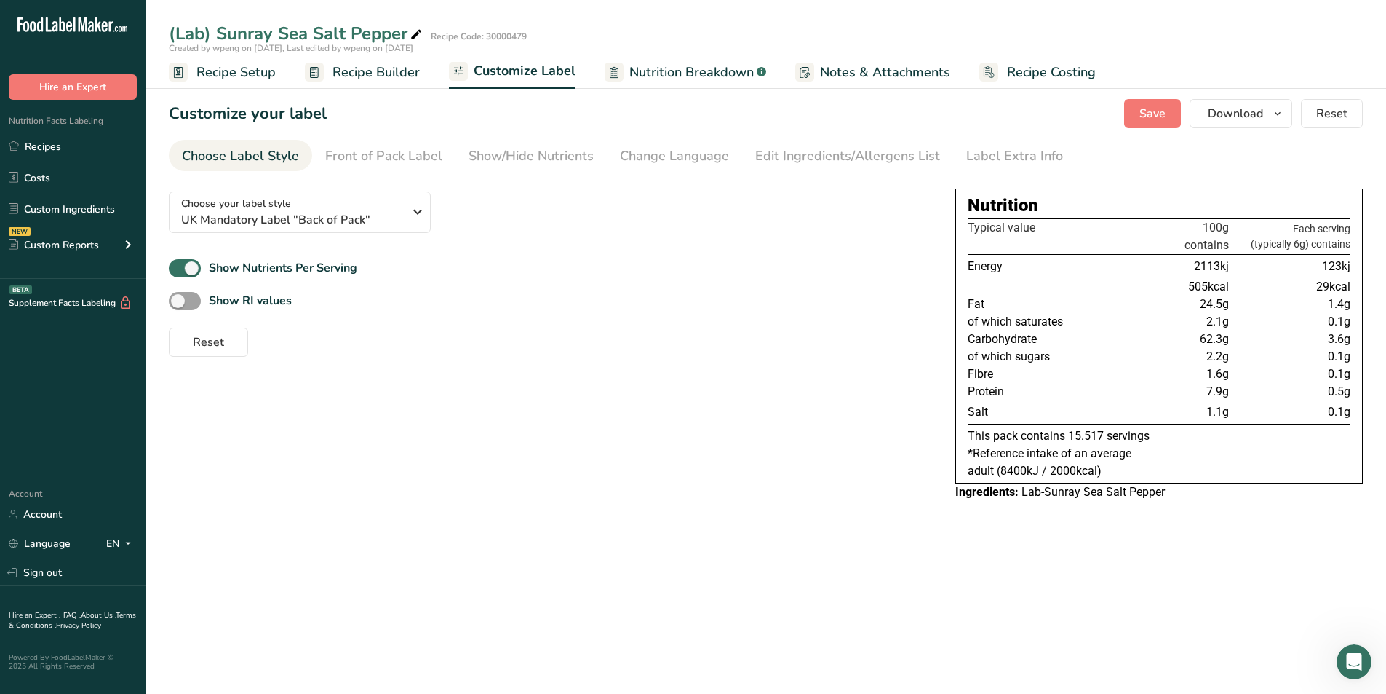
click at [666, 61] on link "Nutrition Breakdown .a-a{fill:#347362;}.b-a{fill:#fff;}" at bounding box center [686, 72] width 162 height 33
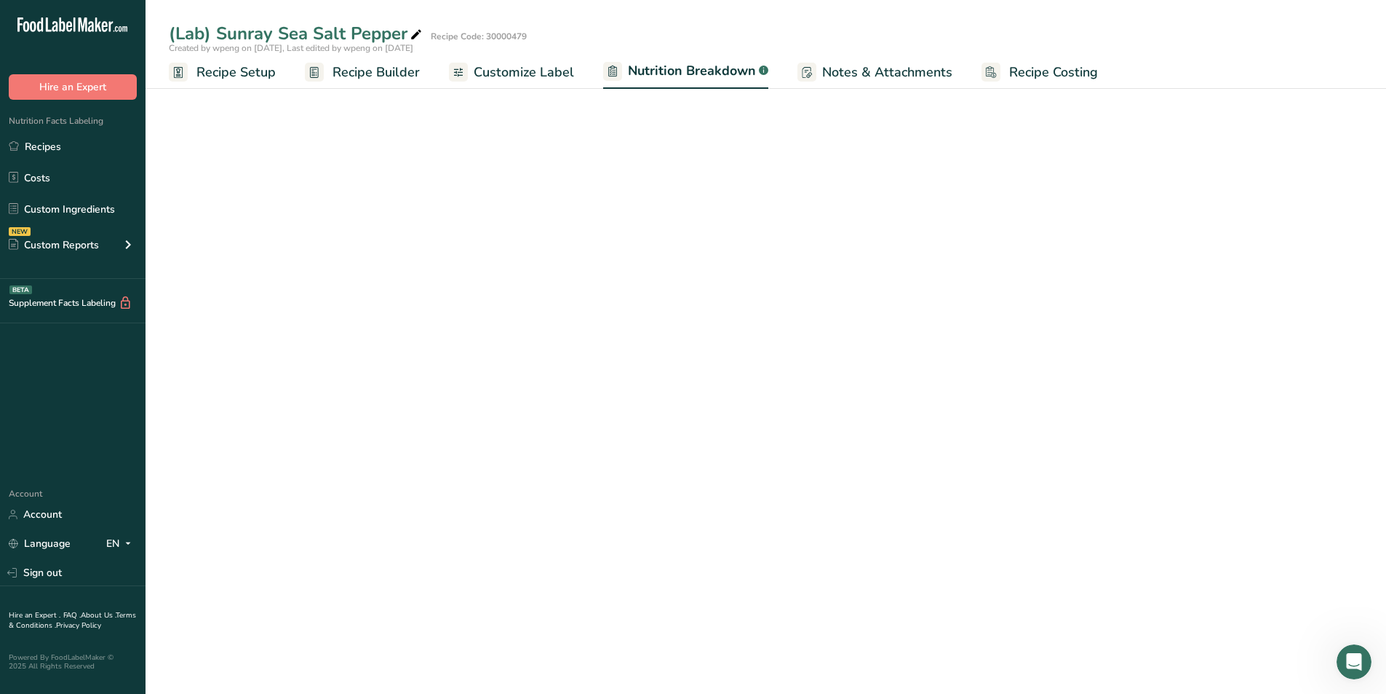
select select "Calories"
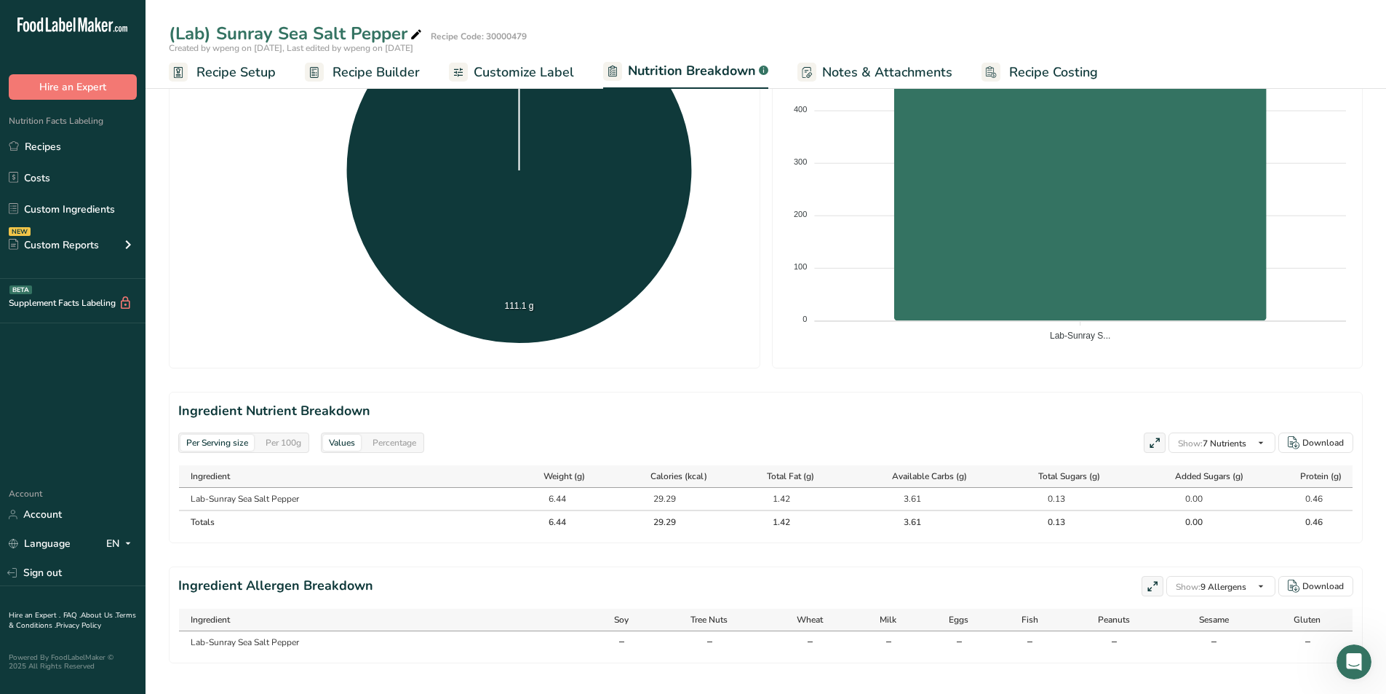
scroll to position [368, 0]
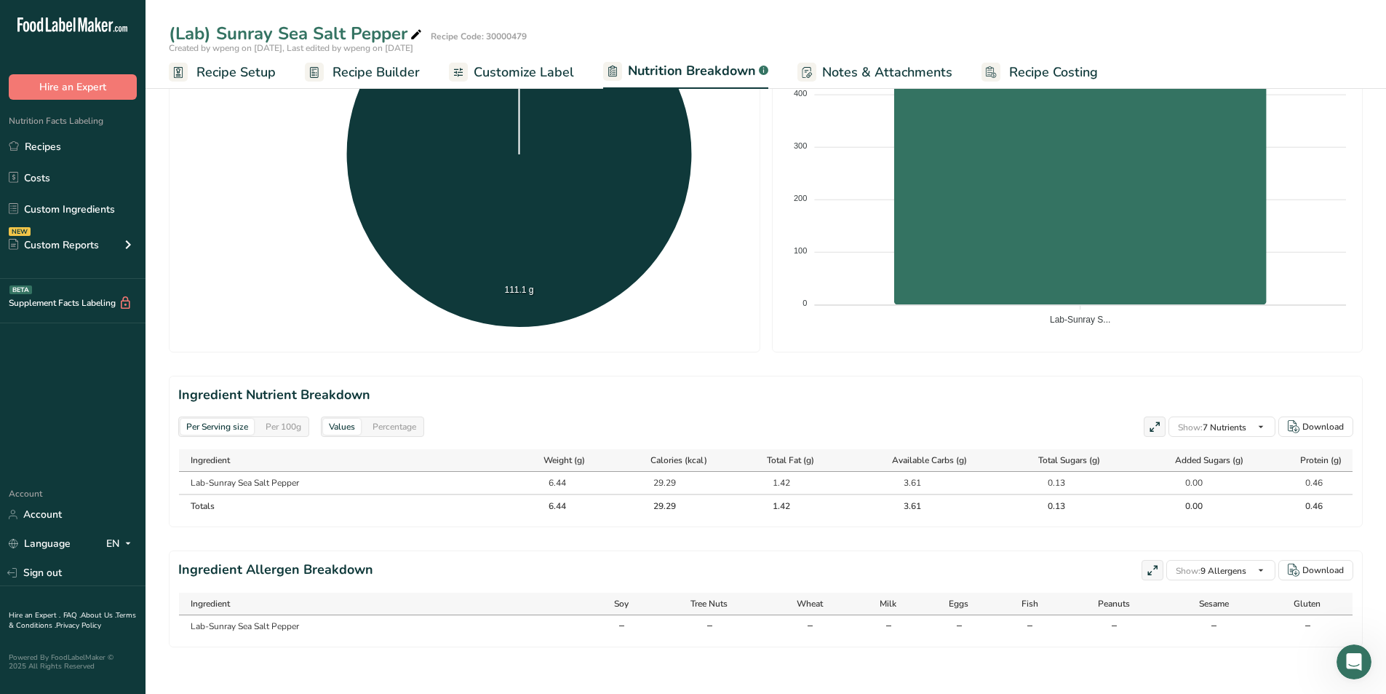
click at [291, 421] on div "Per 100g" at bounding box center [283, 426] width 47 height 16
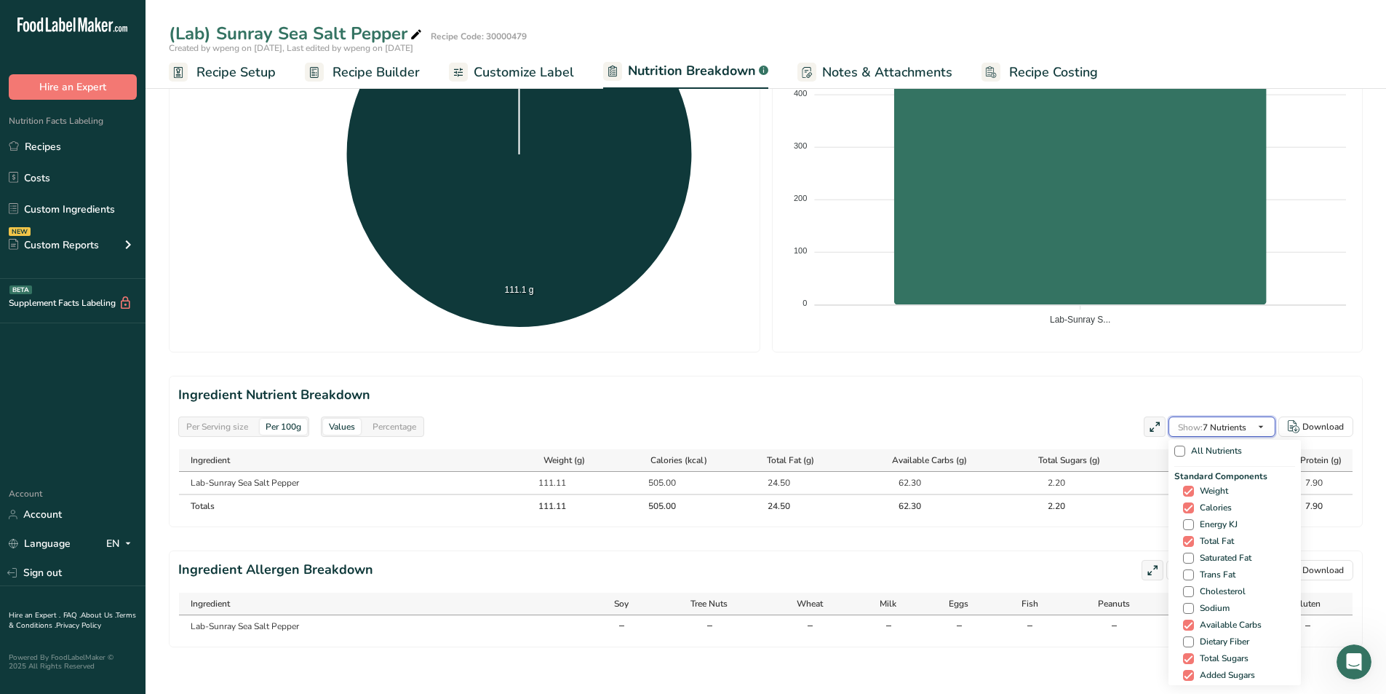
click at [1203, 416] on button "Show: 7 Nutrients" at bounding box center [1222, 426] width 107 height 20
click at [1218, 605] on span "Sodium" at bounding box center [1212, 608] width 36 height 11
click at [1193, 605] on input "Sodium" at bounding box center [1187, 607] width 9 height 9
checkbox input "true"
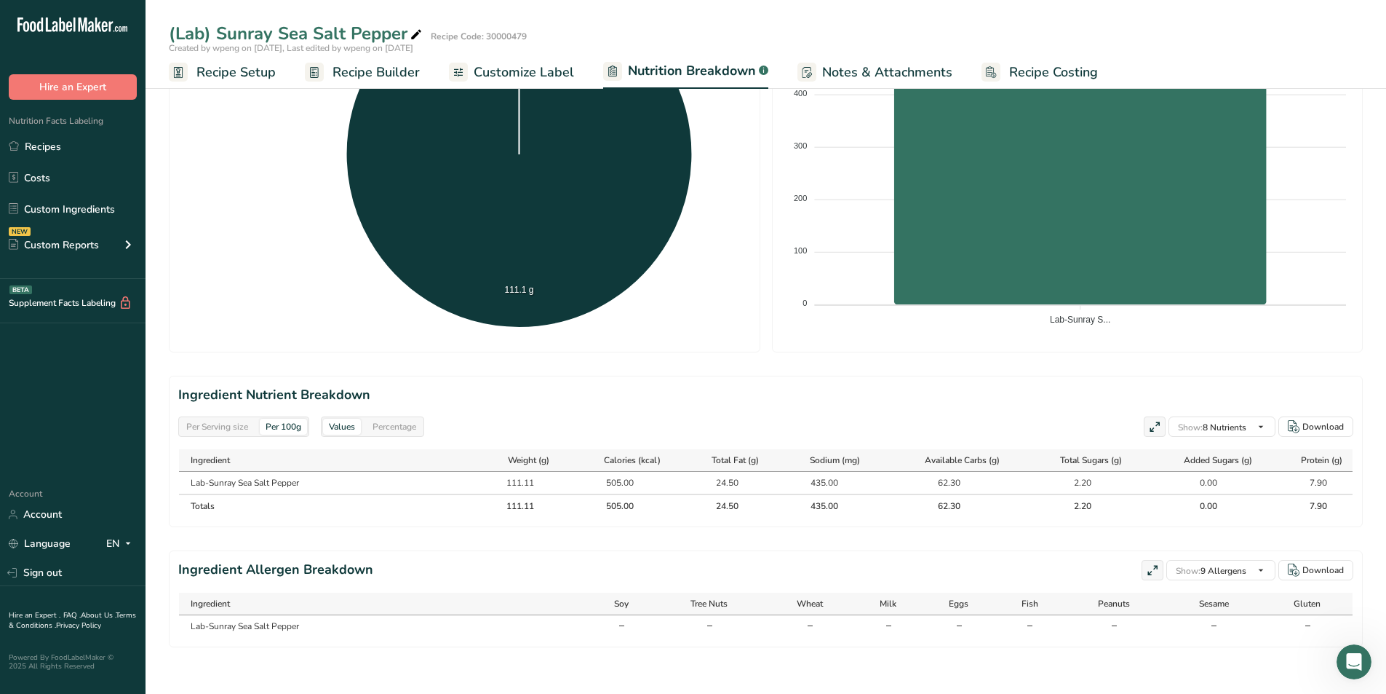
click at [787, 365] on div "Per Serving size Per 100g Download Total Calories 29.3 kcal Available Carbs .a-…" at bounding box center [766, 189] width 1194 height 916
click at [507, 78] on span "Customize Label" at bounding box center [524, 73] width 100 height 20
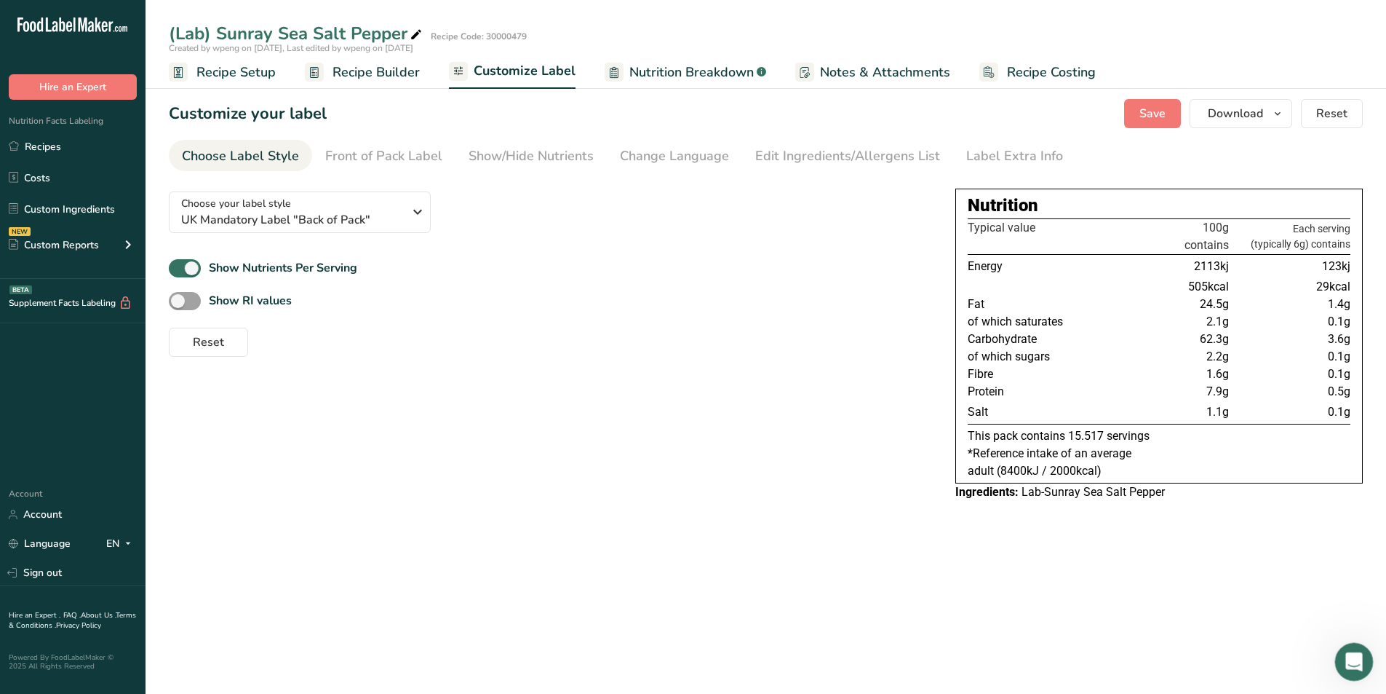
click at [1346, 659] on icon "Open Intercom Messenger" at bounding box center [1353, 660] width 24 height 24
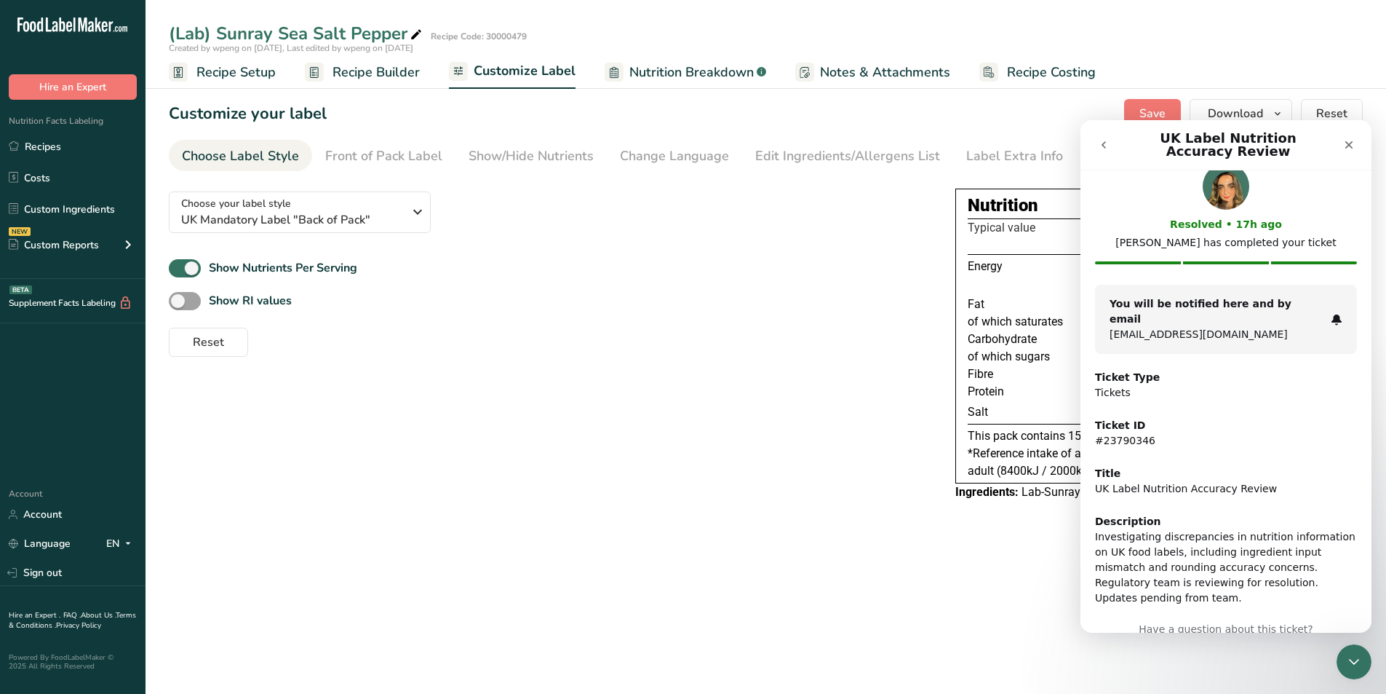
scroll to position [52, 0]
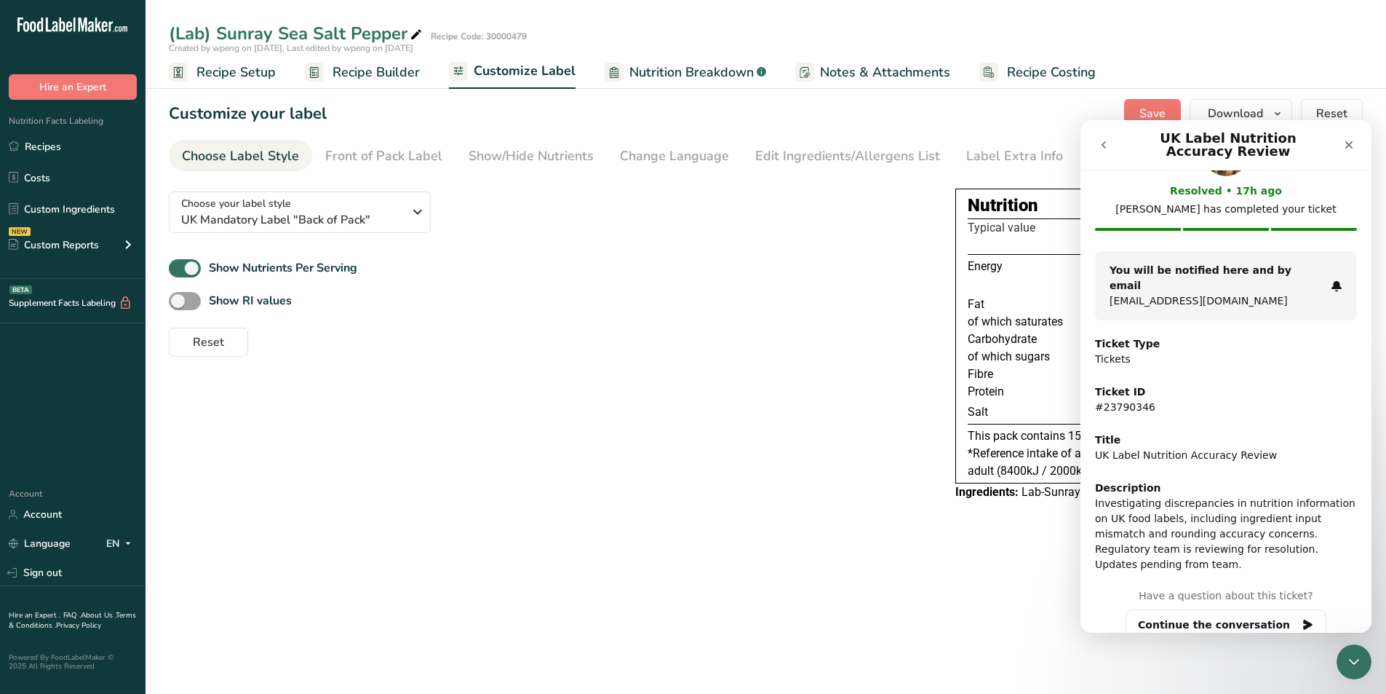
click at [1103, 144] on icon "go back" at bounding box center [1104, 144] width 4 height 7
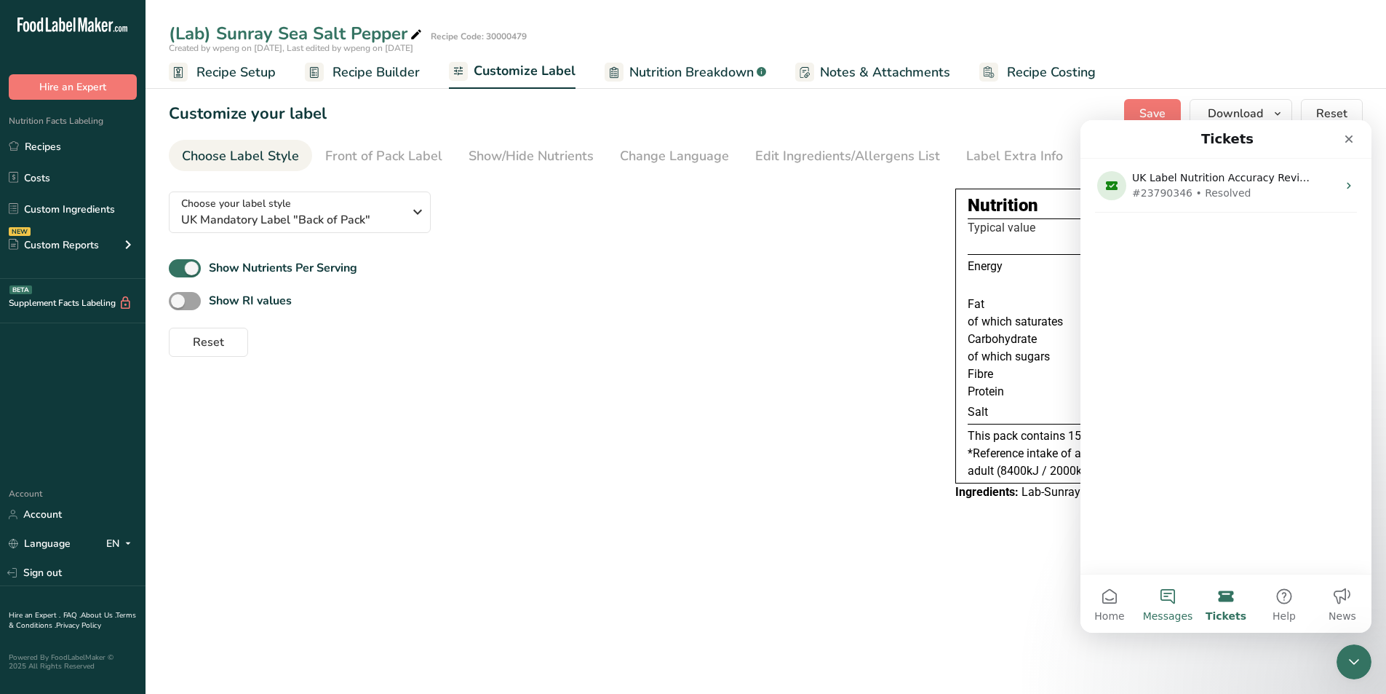
click at [1189, 599] on button "Messages" at bounding box center [1168, 603] width 58 height 58
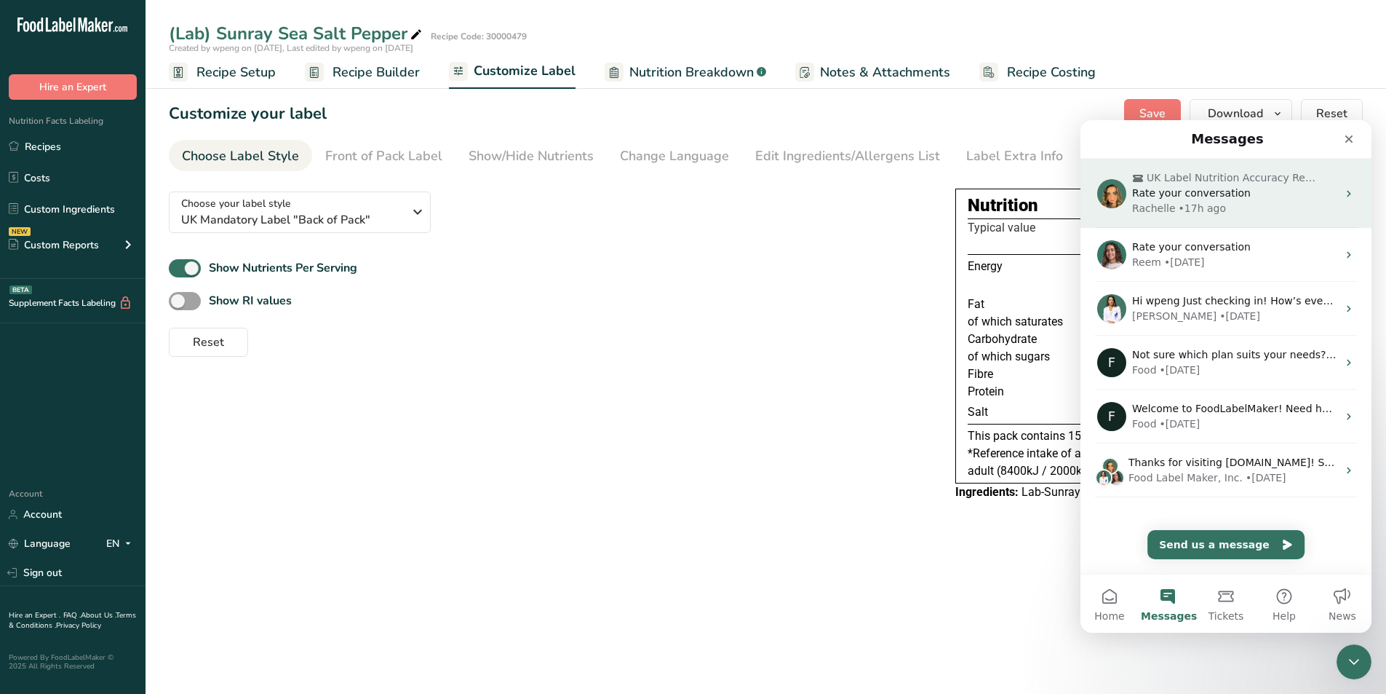
click at [1196, 193] on span "Rate your conversation" at bounding box center [1191, 193] width 119 height 12
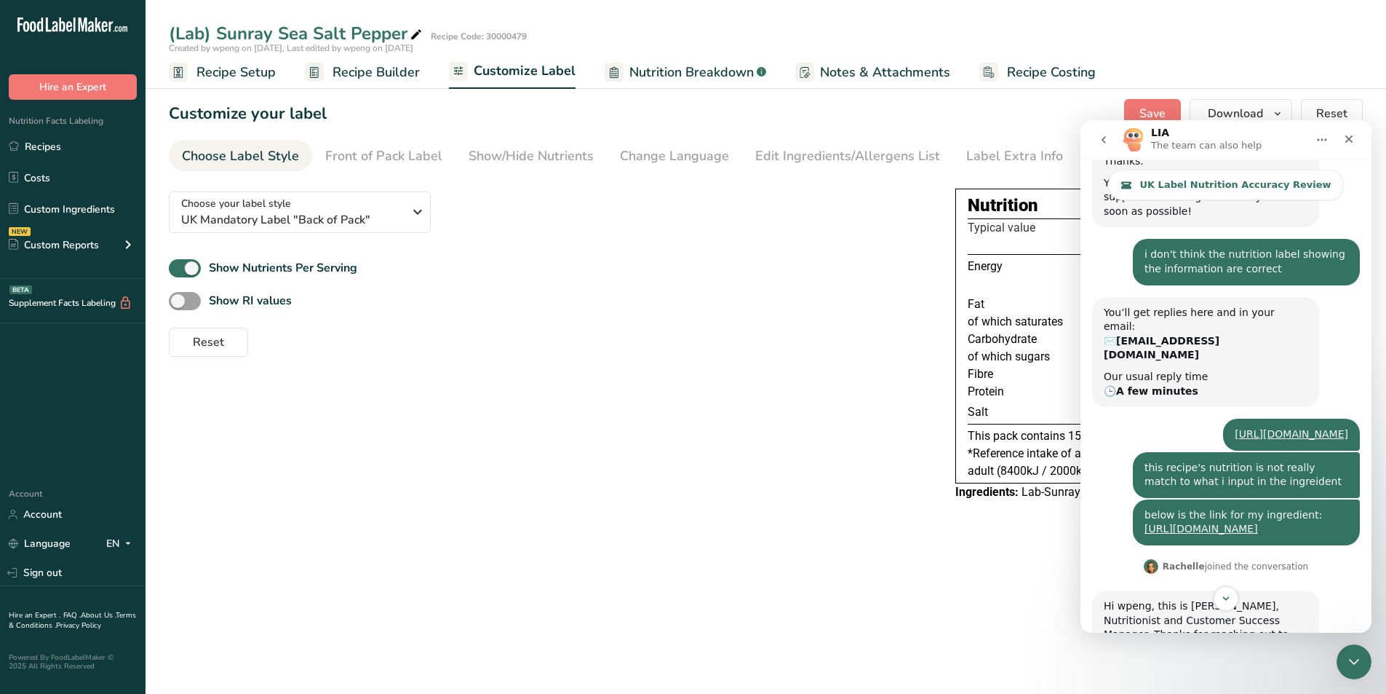
scroll to position [291, 0]
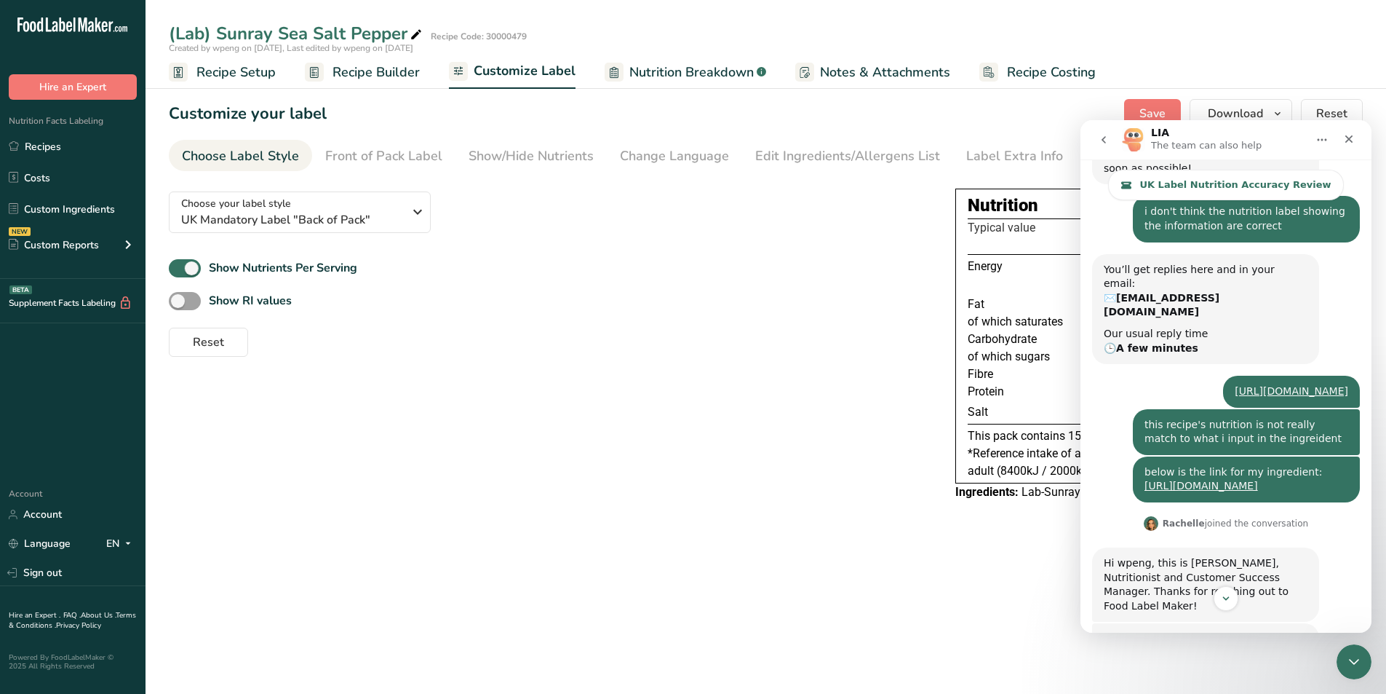
click at [546, 372] on div "Choose your label style UK Mandatory Label "Back of Pack" USA (FDA) Standard FD…" at bounding box center [766, 345] width 1194 height 330
click at [1351, 132] on div "Close" at bounding box center [1349, 139] width 26 height 26
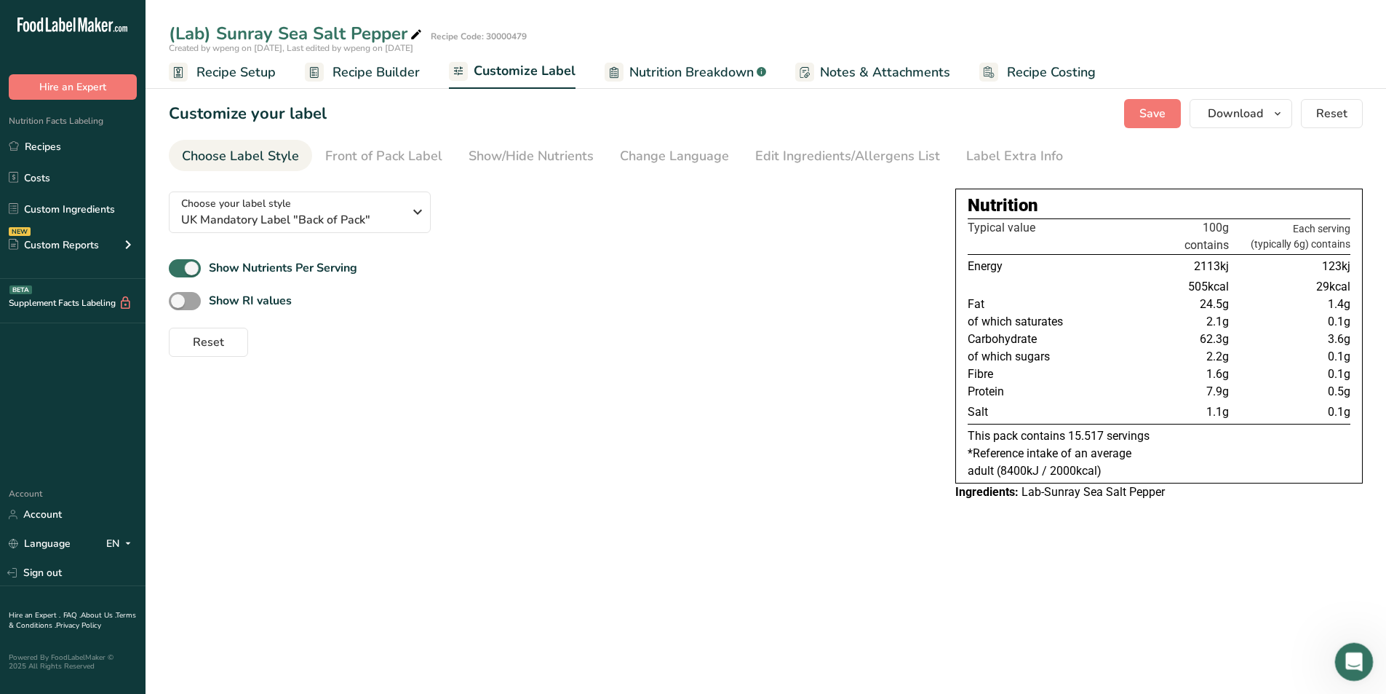
click at [1354, 654] on icon "Open Intercom Messenger" at bounding box center [1353, 660] width 24 height 24
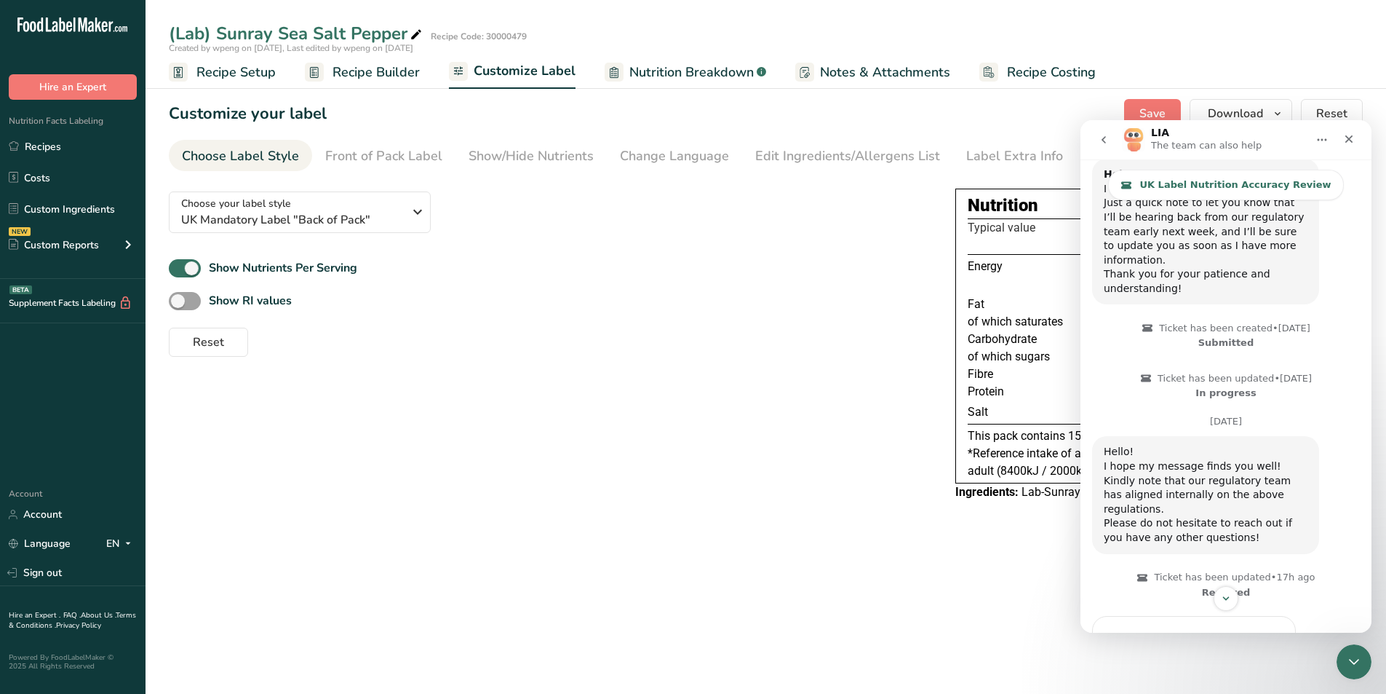
scroll to position [1519, 0]
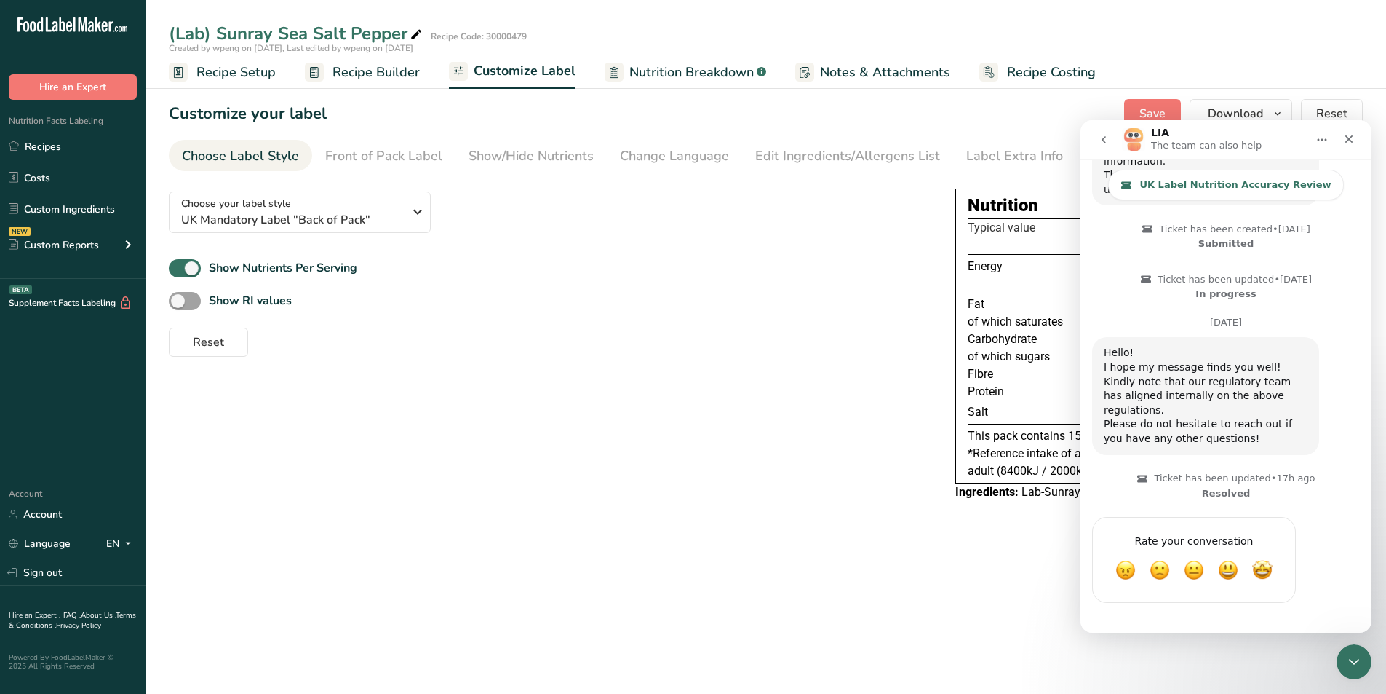
click at [833, 460] on div "Choose your label style UK Mandatory Label "Back of Pack" USA (FDA) Standard FD…" at bounding box center [766, 345] width 1194 height 330
click at [1360, 140] on div "Close" at bounding box center [1349, 139] width 26 height 26
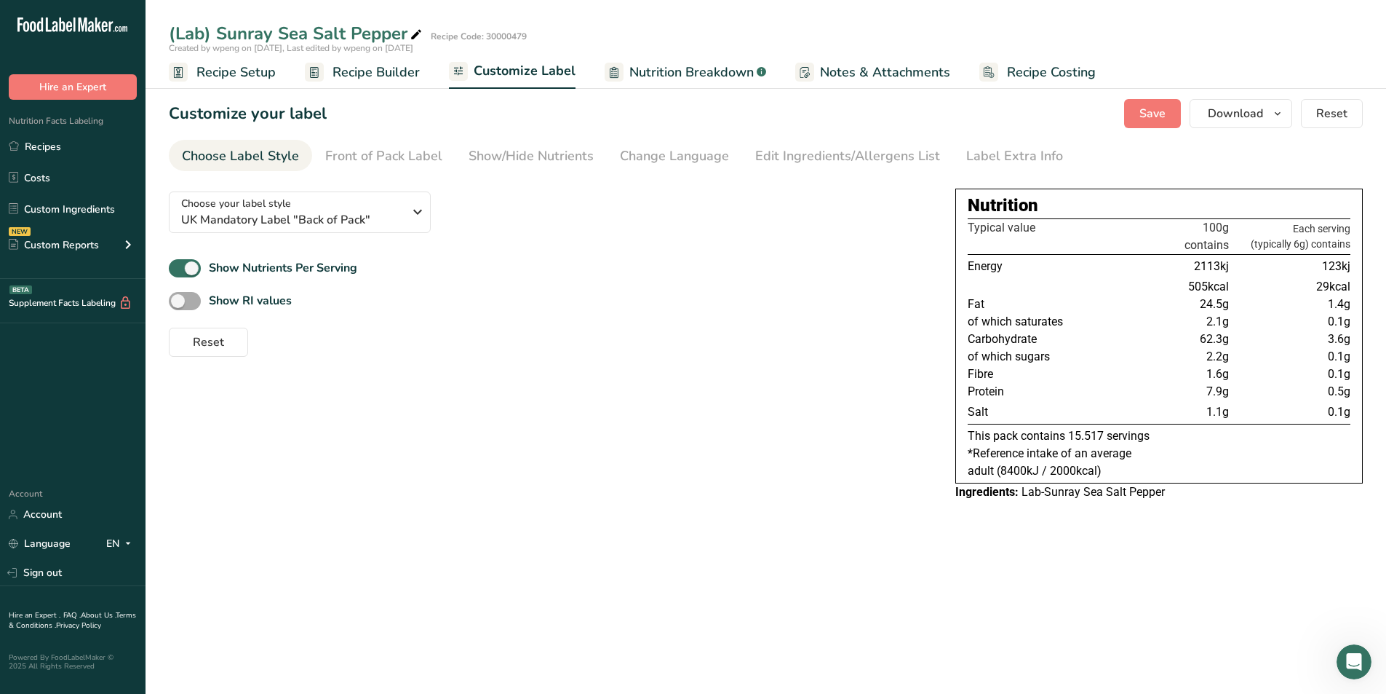
click at [197, 298] on span at bounding box center [185, 301] width 32 height 18
click at [178, 298] on input "Show RI values" at bounding box center [173, 300] width 9 height 9
checkbox input "true"
